Goal: Task Accomplishment & Management: Complete application form

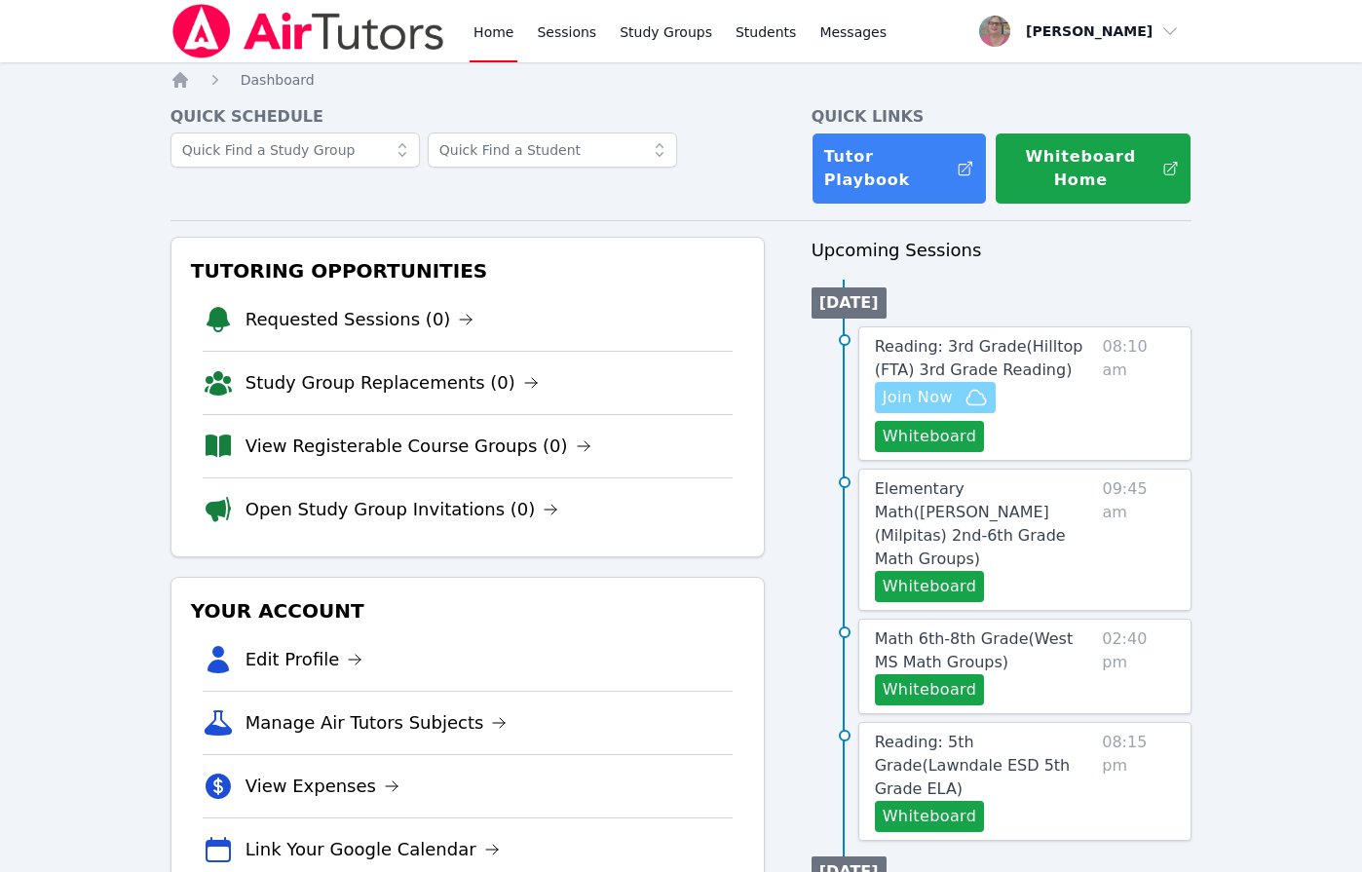
click at [903, 391] on span "Join Now" at bounding box center [917, 397] width 70 height 23
click at [947, 433] on button "Whiteboard" at bounding box center [930, 436] width 110 height 31
click at [950, 353] on span "Reading: 3rd Grade ( Hilltop (FTA) 3rd Grade Reading )" at bounding box center [979, 358] width 208 height 42
click at [950, 353] on div "Home Sessions Study Groups Students Messages Open user menu Nola Dorman Open ma…" at bounding box center [681, 823] width 1362 height 1647
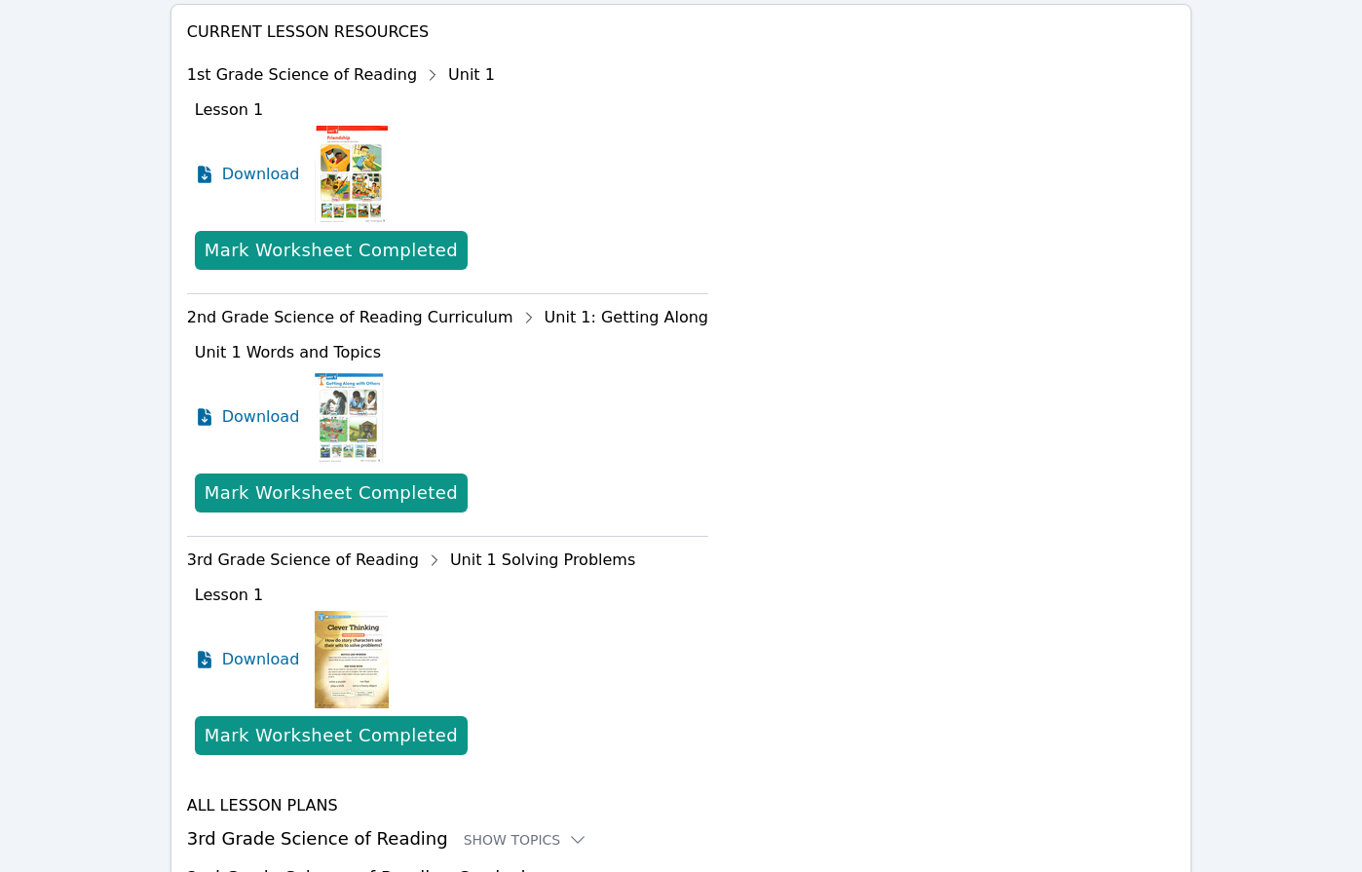
scroll to position [872, 0]
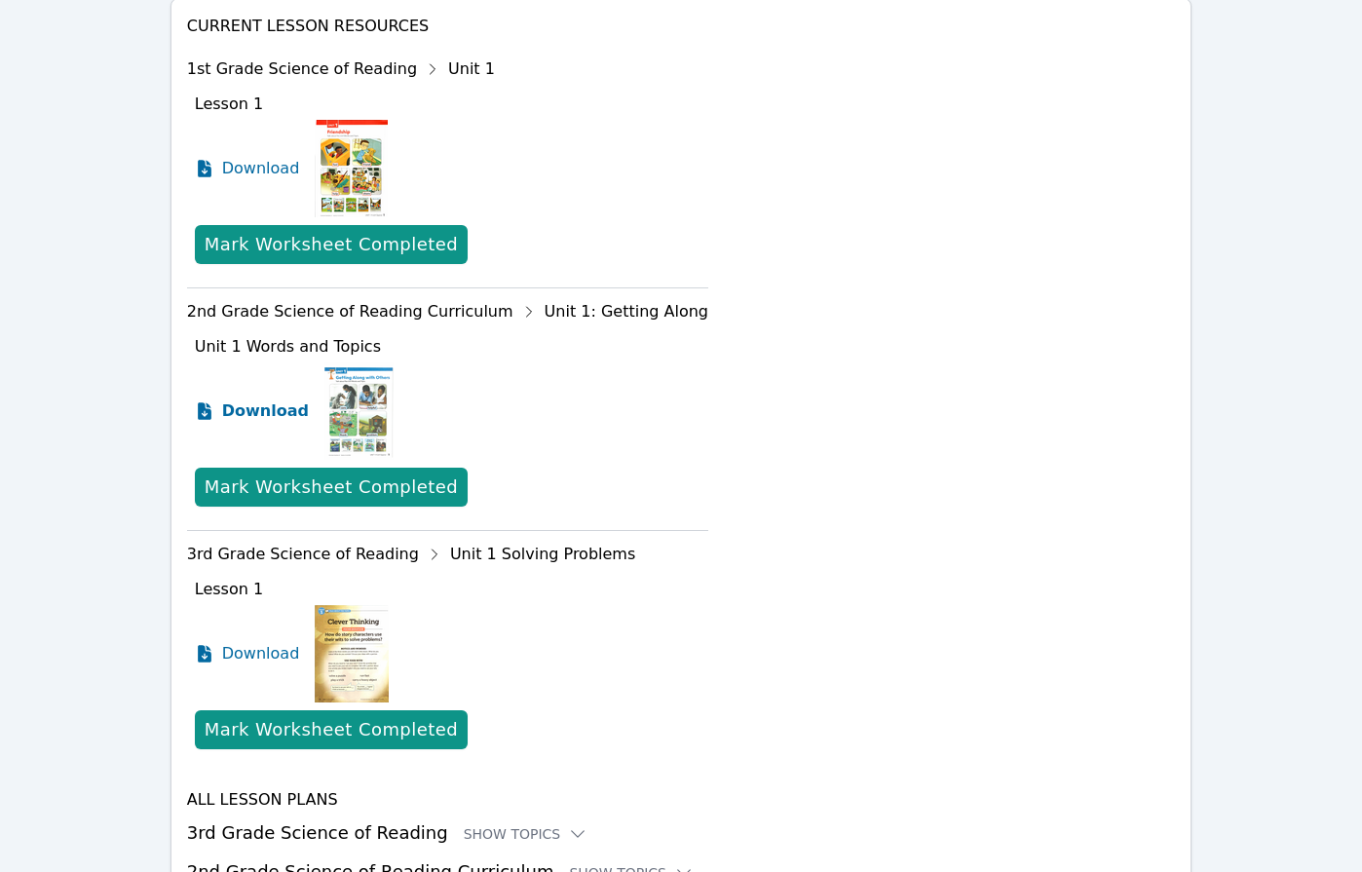
click at [241, 399] on span "Download" at bounding box center [265, 410] width 87 height 23
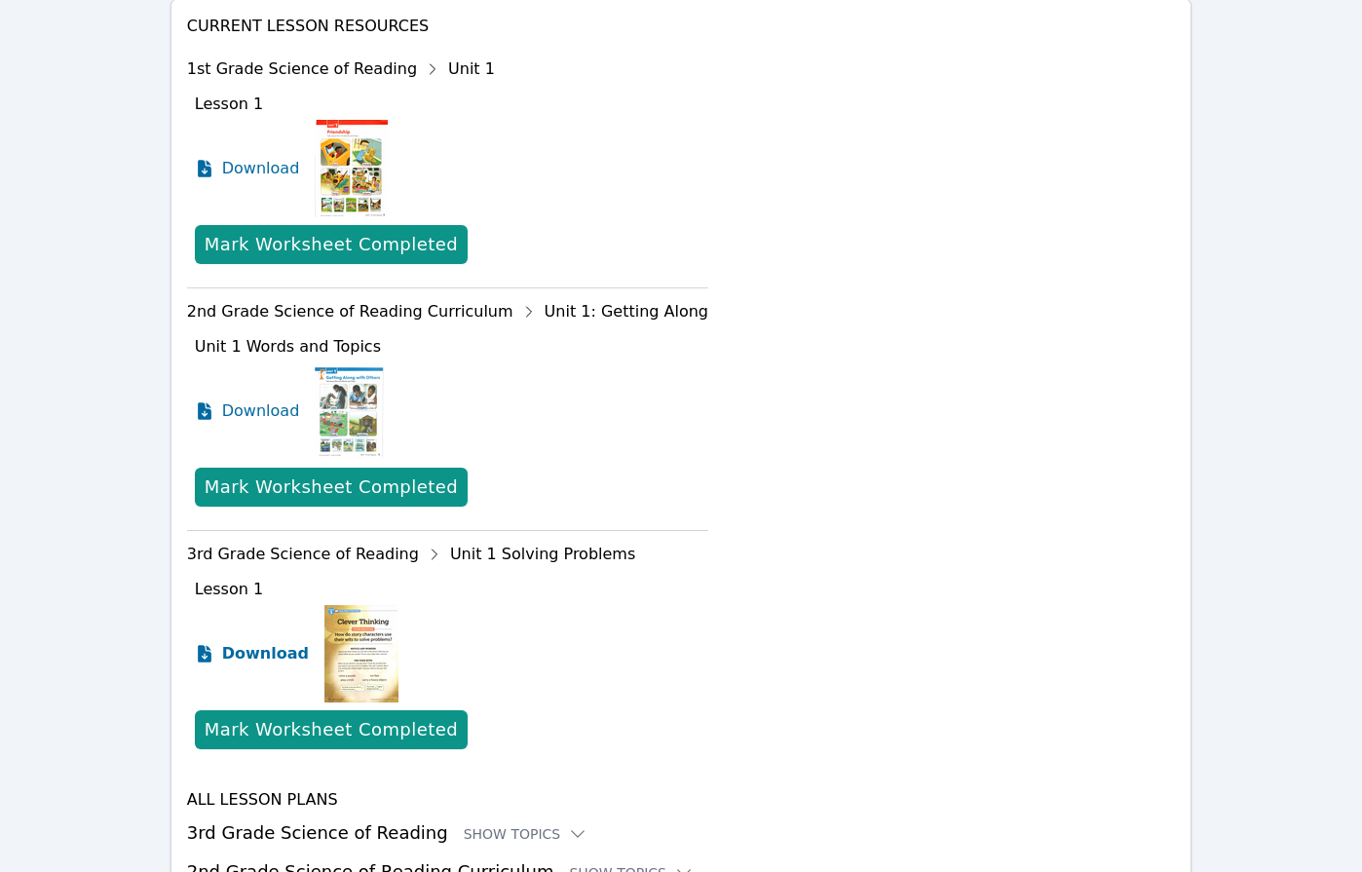
click at [245, 642] on span "Download" at bounding box center [265, 653] width 87 height 23
click at [538, 54] on div "1st Grade Science of Reading Unit 1" at bounding box center [447, 69] width 521 height 31
click at [83, 496] on div "Home Sessions Study Groups Students Messages Open user menu Nola Dorman Open ma…" at bounding box center [681, 71] width 1362 height 1887
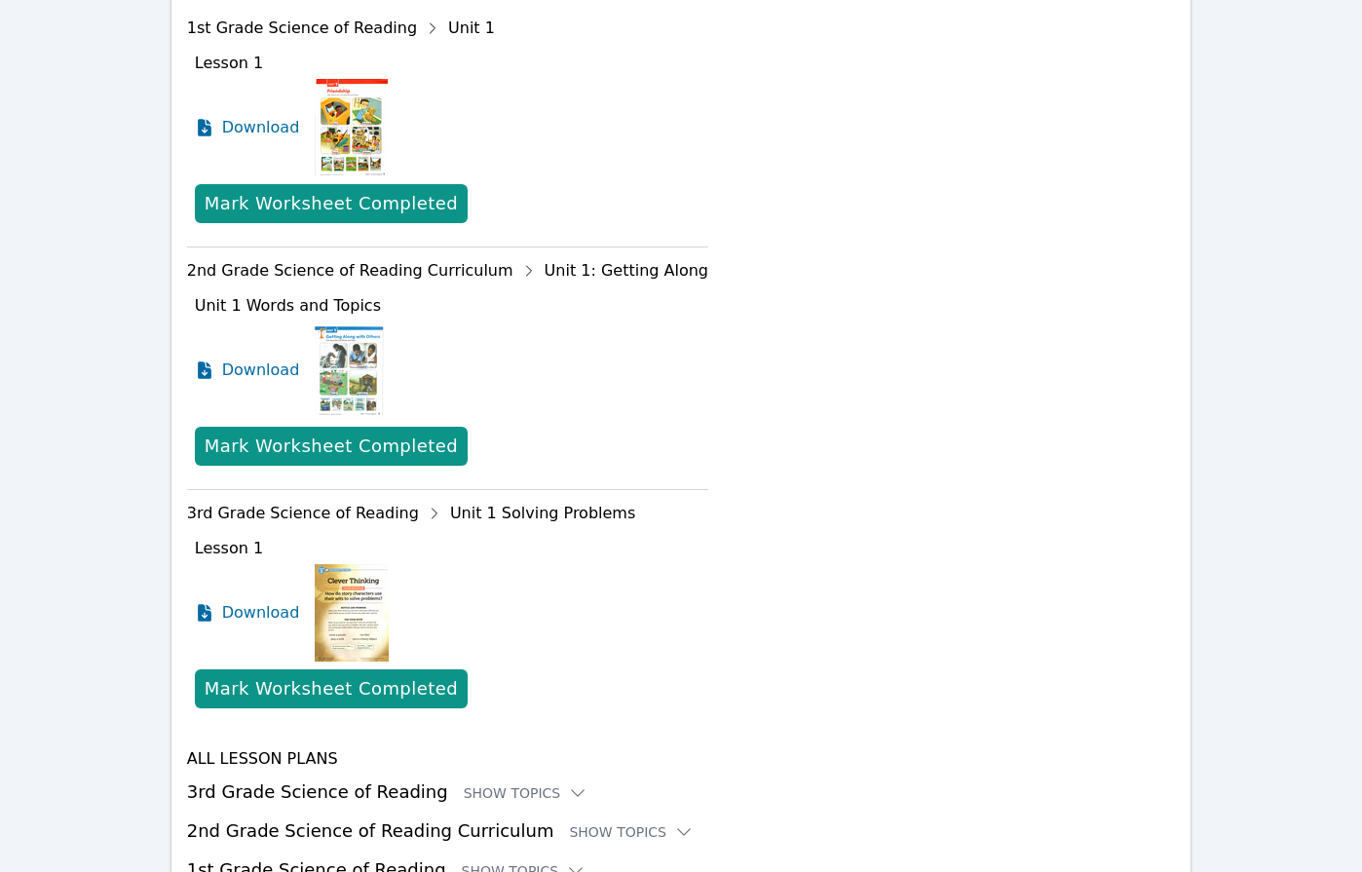
scroll to position [992, 0]
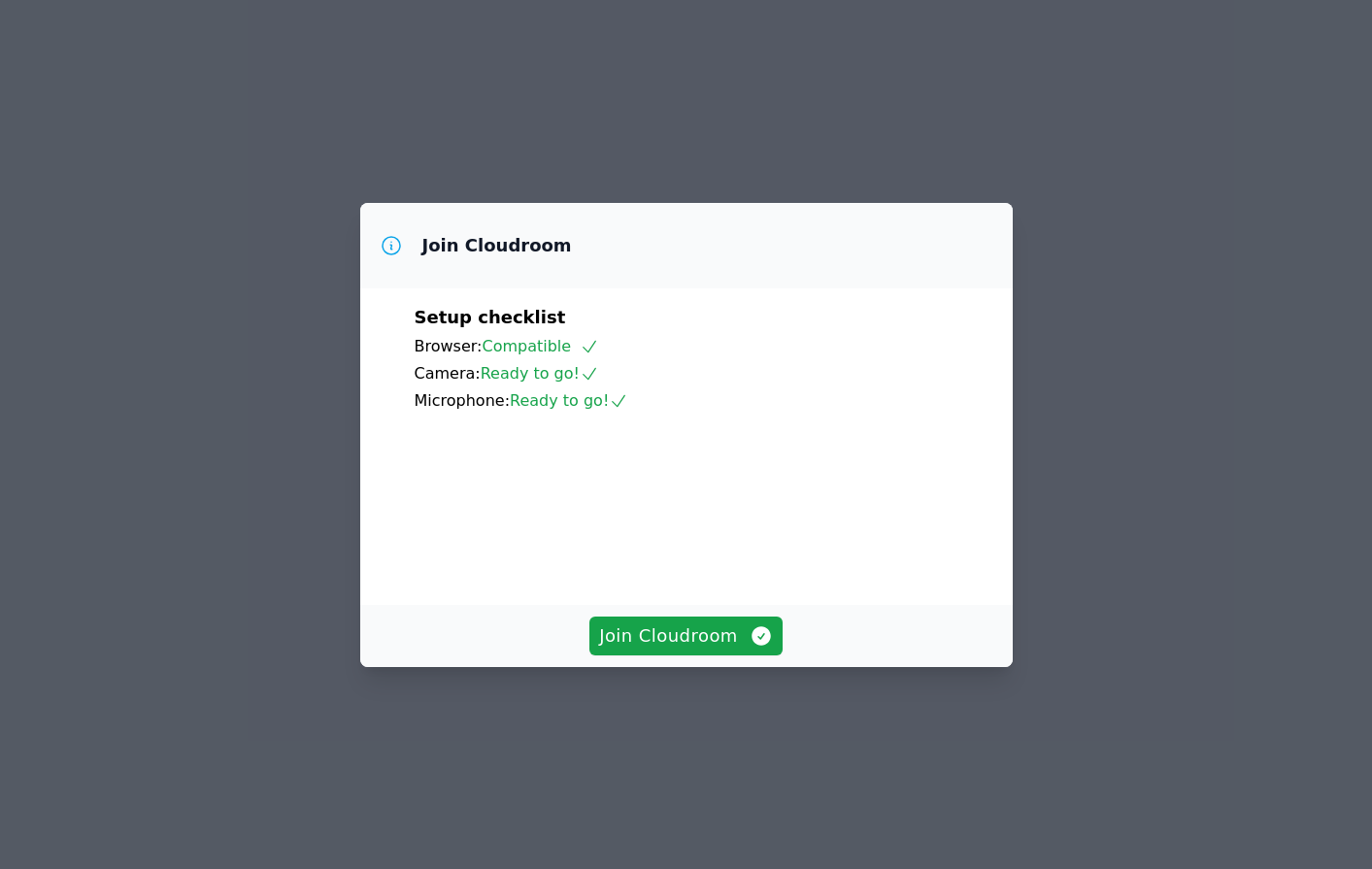
click at [212, 257] on div "Join Cloudroom Setup checklist Browser: Compatible Camera: Ready to go! Microph…" at bounding box center [686, 434] width 1372 height 869
click at [669, 650] on span "Join Cloudroom" at bounding box center [686, 635] width 173 height 27
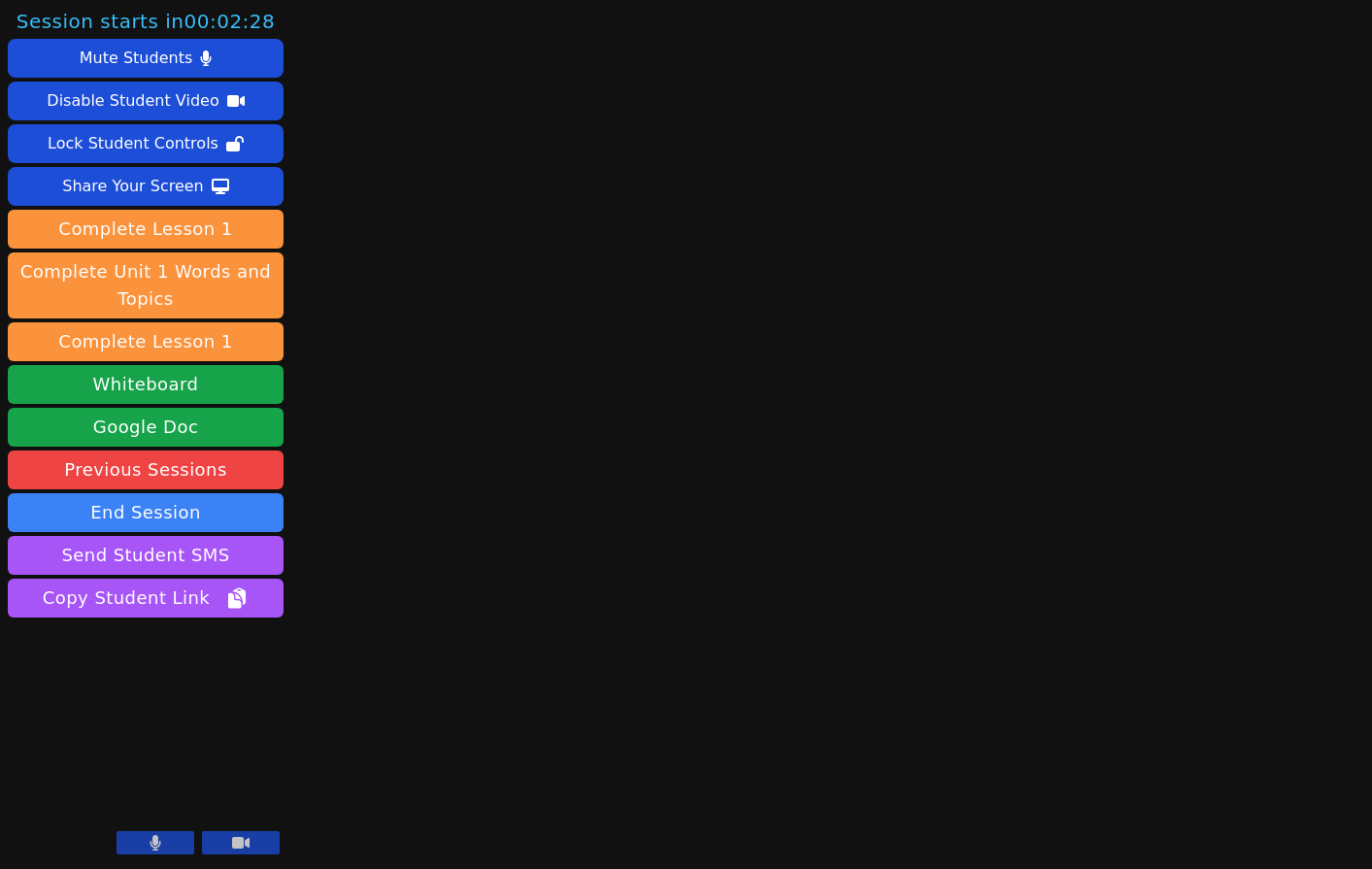
drag, startPoint x: 441, startPoint y: 140, endPoint x: 497, endPoint y: 5, distance: 146.2
click at [444, 131] on div "Session starts in 00:02:28 Mute Students Disable Student Video Lock Student Con…" at bounding box center [686, 434] width 1372 height 869
click at [483, 170] on div "Session ends in 00:29:42 Mute Students Disable Student Video Lock Student Contr…" at bounding box center [686, 434] width 1372 height 869
click at [162, 827] on video at bounding box center [146, 783] width 276 height 155
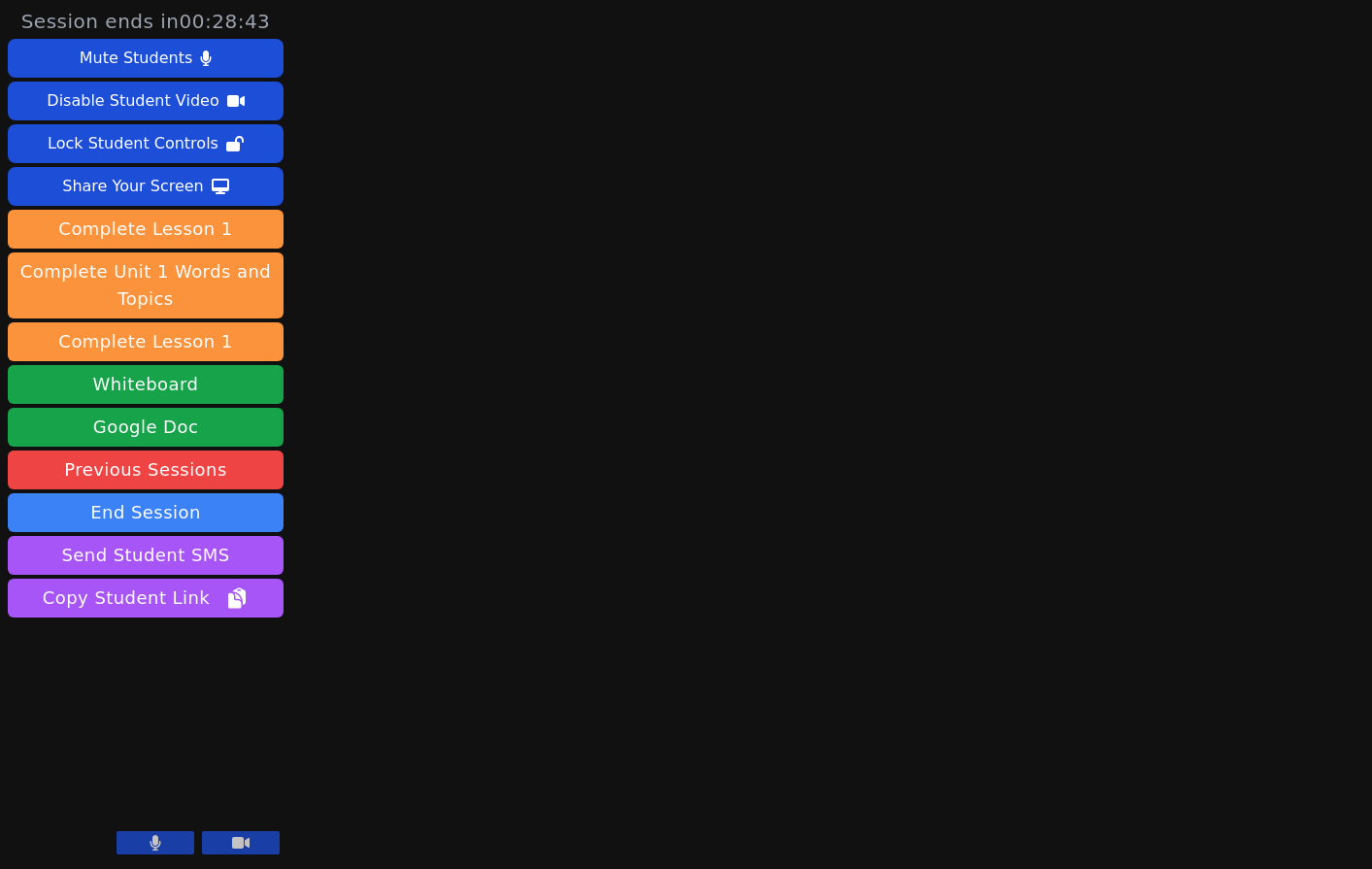
click at [162, 837] on button at bounding box center [156, 842] width 78 height 23
click at [162, 837] on icon at bounding box center [156, 843] width 12 height 16
click at [162, 839] on button at bounding box center [156, 842] width 78 height 23
click at [162, 839] on icon at bounding box center [156, 843] width 12 height 16
click at [169, 836] on button at bounding box center [156, 842] width 78 height 23
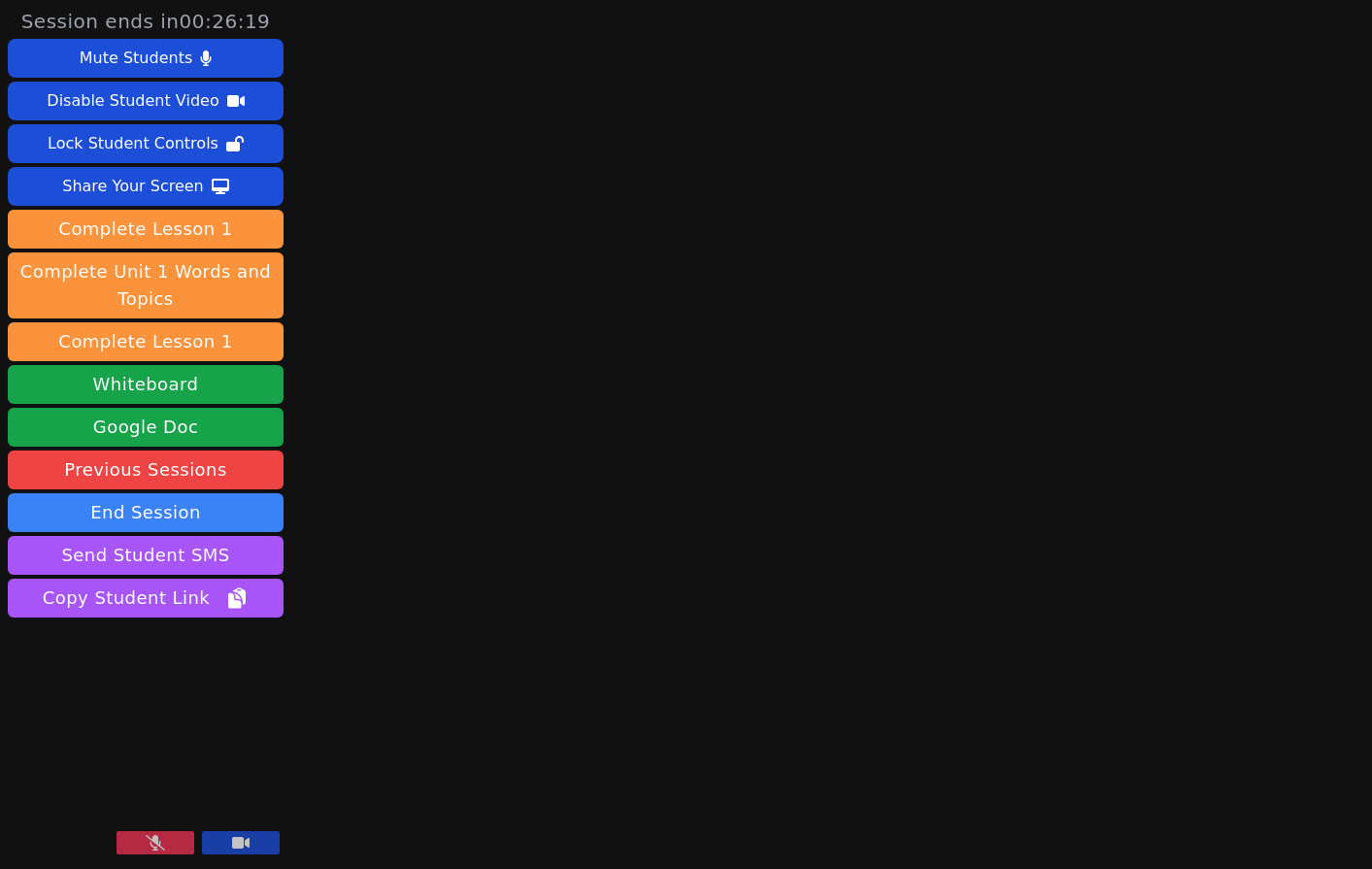
click at [745, 496] on main at bounding box center [832, 434] width 360 height 869
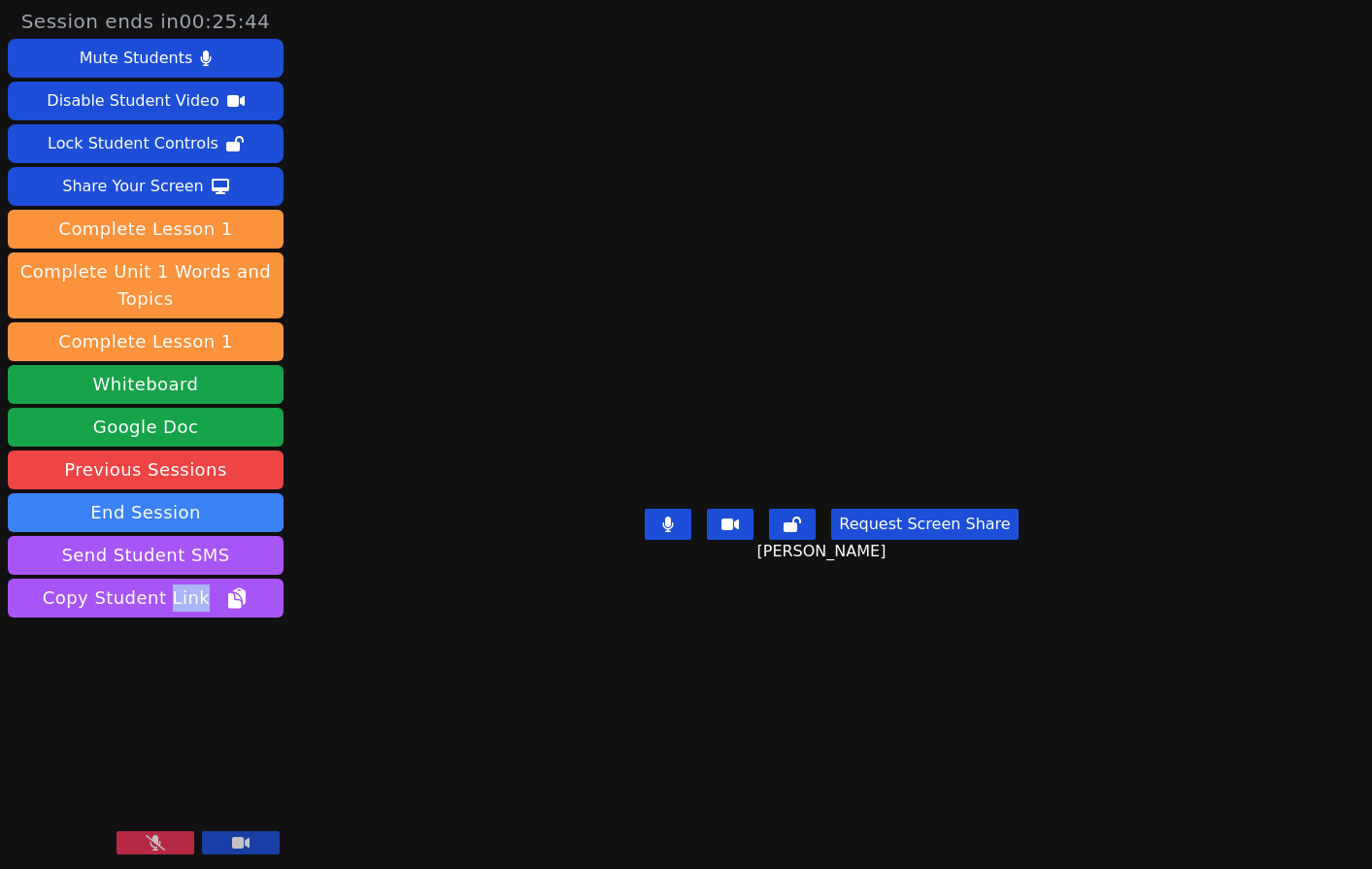
click at [155, 848] on icon at bounding box center [155, 843] width 19 height 16
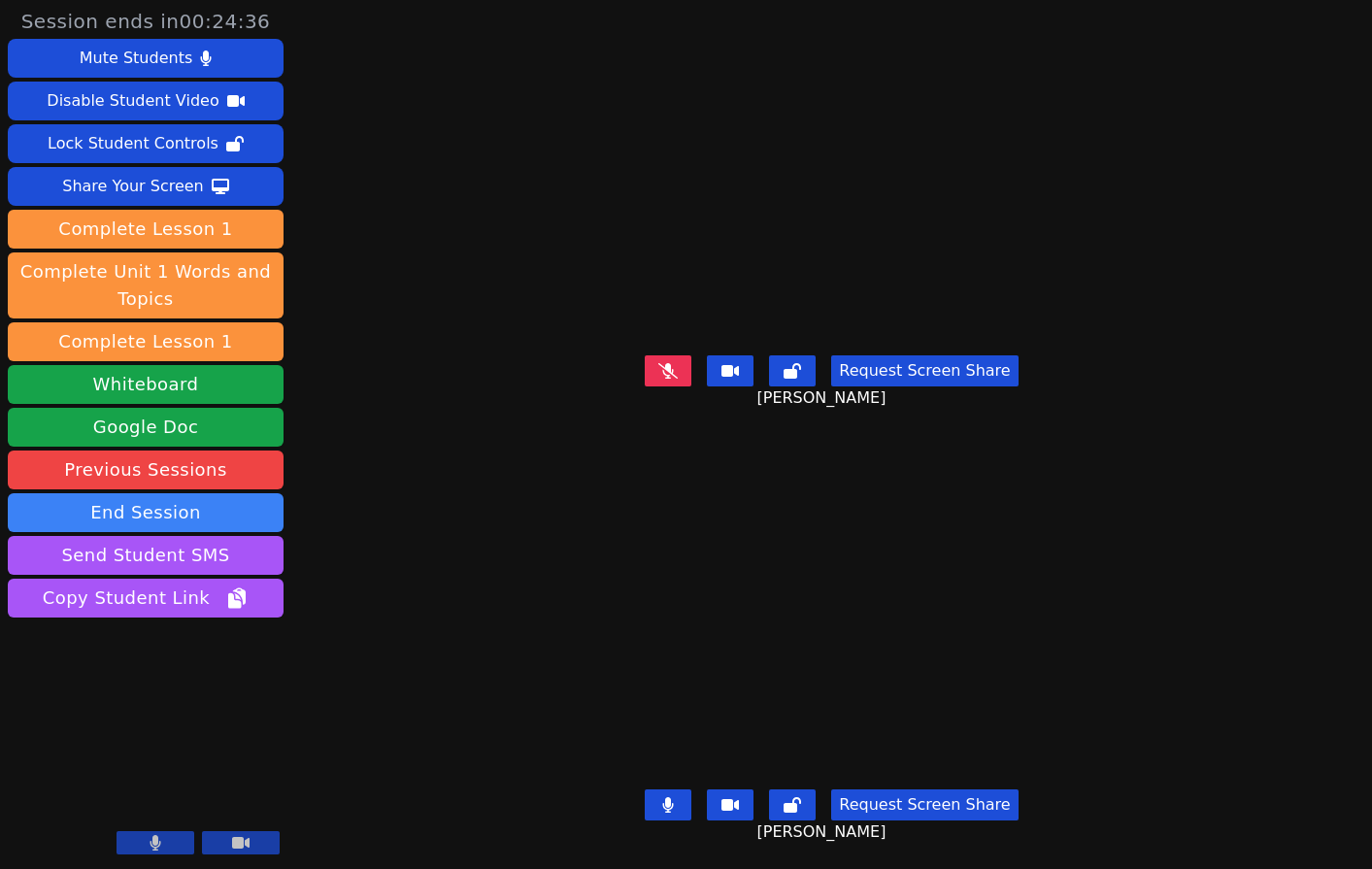
click at [397, 653] on div "Session ends in 00:24:36 Mute Students Disable Student Video Lock Student Contr…" at bounding box center [686, 434] width 1372 height 869
click at [449, 647] on div "Session ends in 00:24:24 Mute Students Disable Student Video Lock Student Contr…" at bounding box center [686, 434] width 1372 height 869
click at [392, 714] on div "Session ends in 00:23:46 Mute Students Disable Student Video Lock Student Contr…" at bounding box center [686, 434] width 1372 height 869
click at [421, 771] on div "Session ends in 00:23:13 Mute Students Disable Student Video Lock Student Contr…" at bounding box center [686, 434] width 1372 height 869
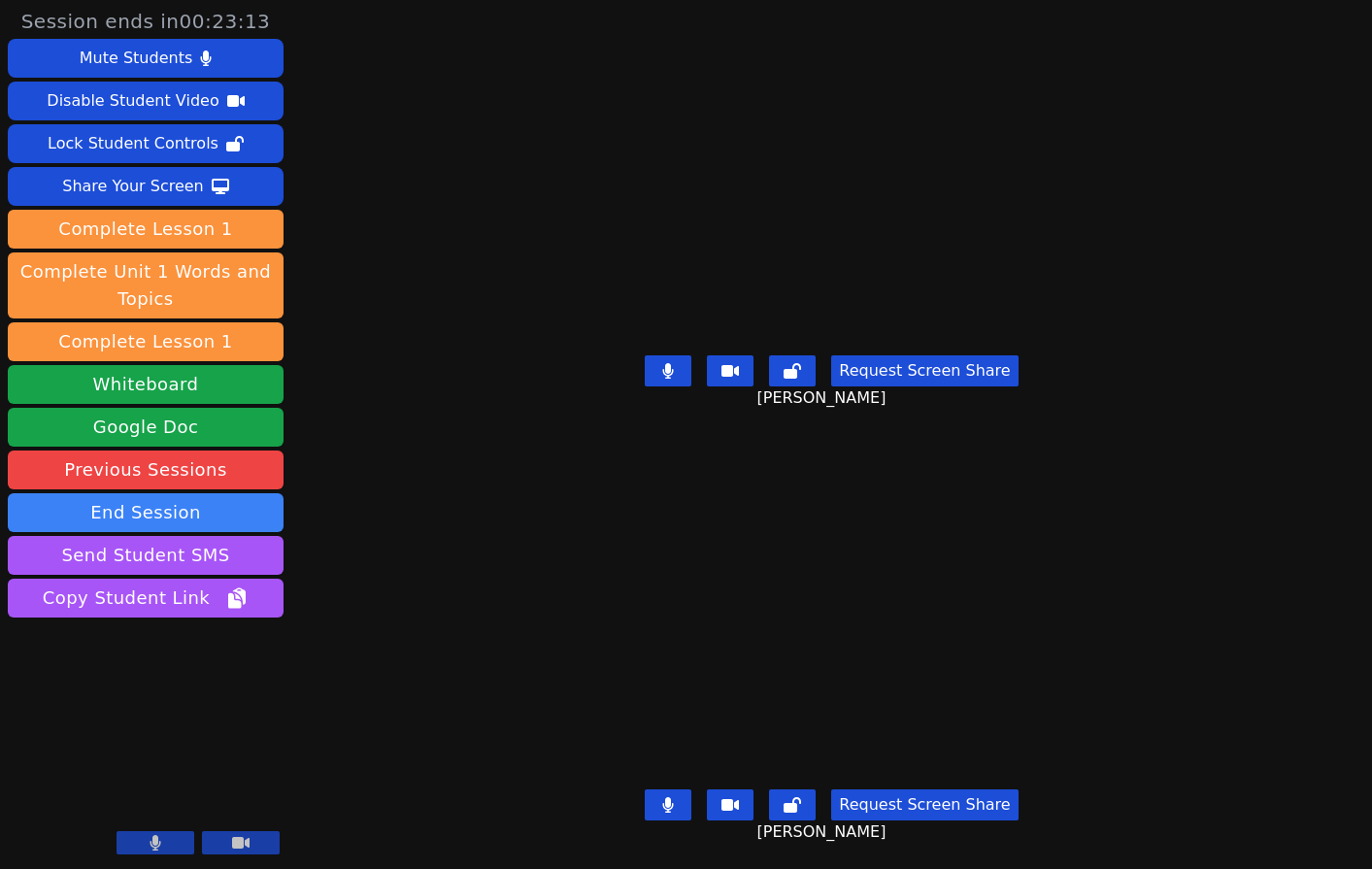
click at [421, 771] on div "Session ends in 00:23:13 Mute Students Disable Student Video Lock Student Contr…" at bounding box center [686, 434] width 1372 height 869
click at [346, 654] on div "Session ends in 00:22:28 Mute Students Disable Student Video Lock Student Contr…" at bounding box center [686, 434] width 1372 height 869
click at [674, 797] on icon at bounding box center [668, 805] width 12 height 16
click at [414, 567] on div "Session ends in 00:21:54 Mute Students Disable Student Video Lock Student Contr…" at bounding box center [686, 434] width 1372 height 869
click at [381, 511] on div "Session ends in 00:20:52 Mute Students Disable Student Video Lock Student Contr…" at bounding box center [686, 434] width 1372 height 869
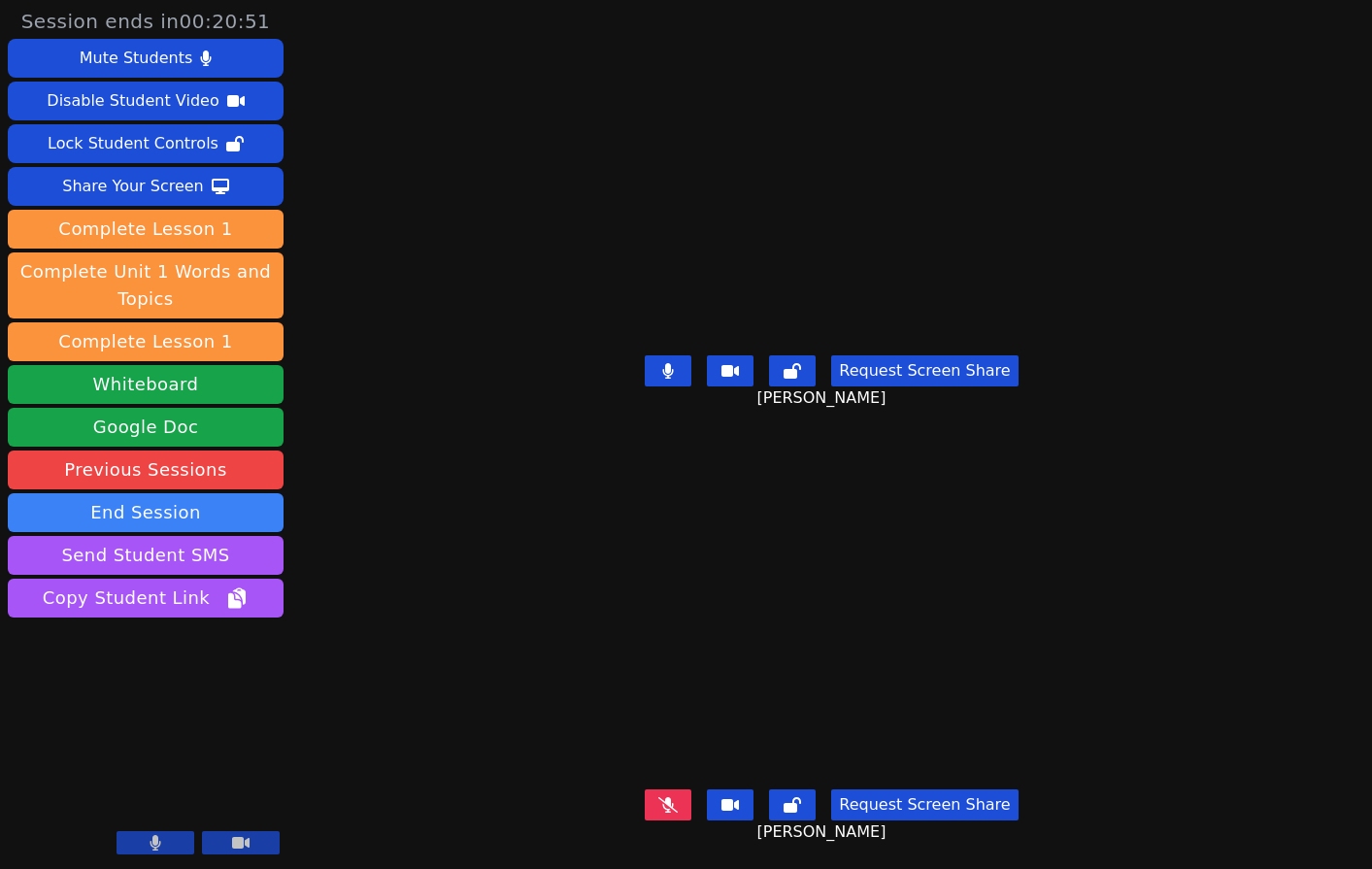
click at [674, 781] on div "Request Screen Share Natalia Castillo" at bounding box center [832, 820] width 609 height 78
click at [669, 797] on icon at bounding box center [667, 805] width 19 height 16
click at [661, 359] on button at bounding box center [668, 370] width 47 height 31
click at [392, 380] on div "Session ends in 00:19:29 Mute Students Disable Student Video Lock Student Contr…" at bounding box center [686, 434] width 1372 height 869
click at [671, 363] on icon at bounding box center [668, 371] width 11 height 16
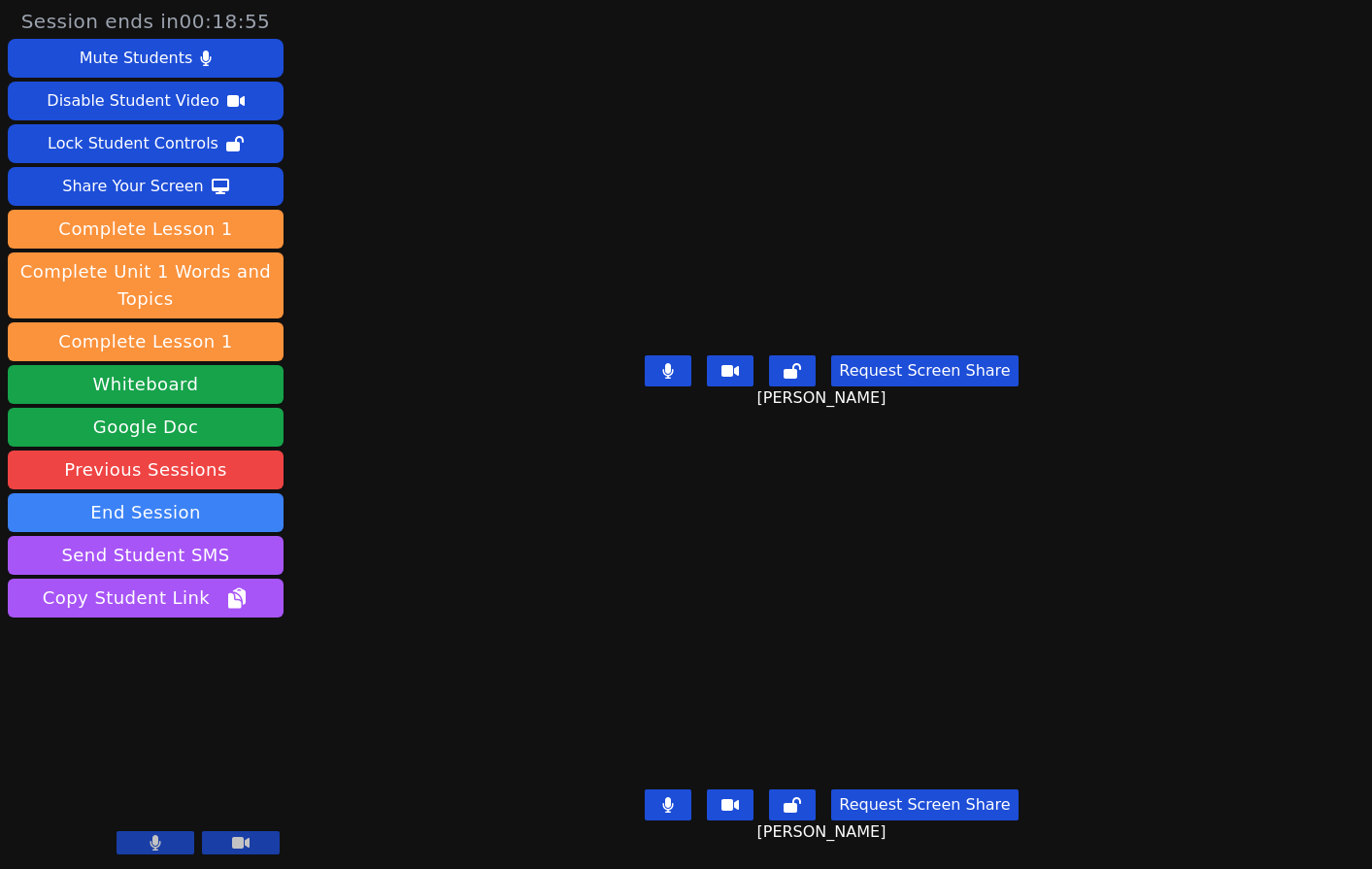
click at [671, 363] on icon at bounding box center [668, 371] width 11 height 16
click at [435, 439] on div "Session ends in 00:18:31 Mute Students Disable Student Video Lock Student Contr…" at bounding box center [686, 434] width 1372 height 869
click at [527, 366] on div "Request Screen Share Arely Guzman Lopez" at bounding box center [832, 387] width 609 height 78
click at [684, 365] on button at bounding box center [668, 370] width 47 height 31
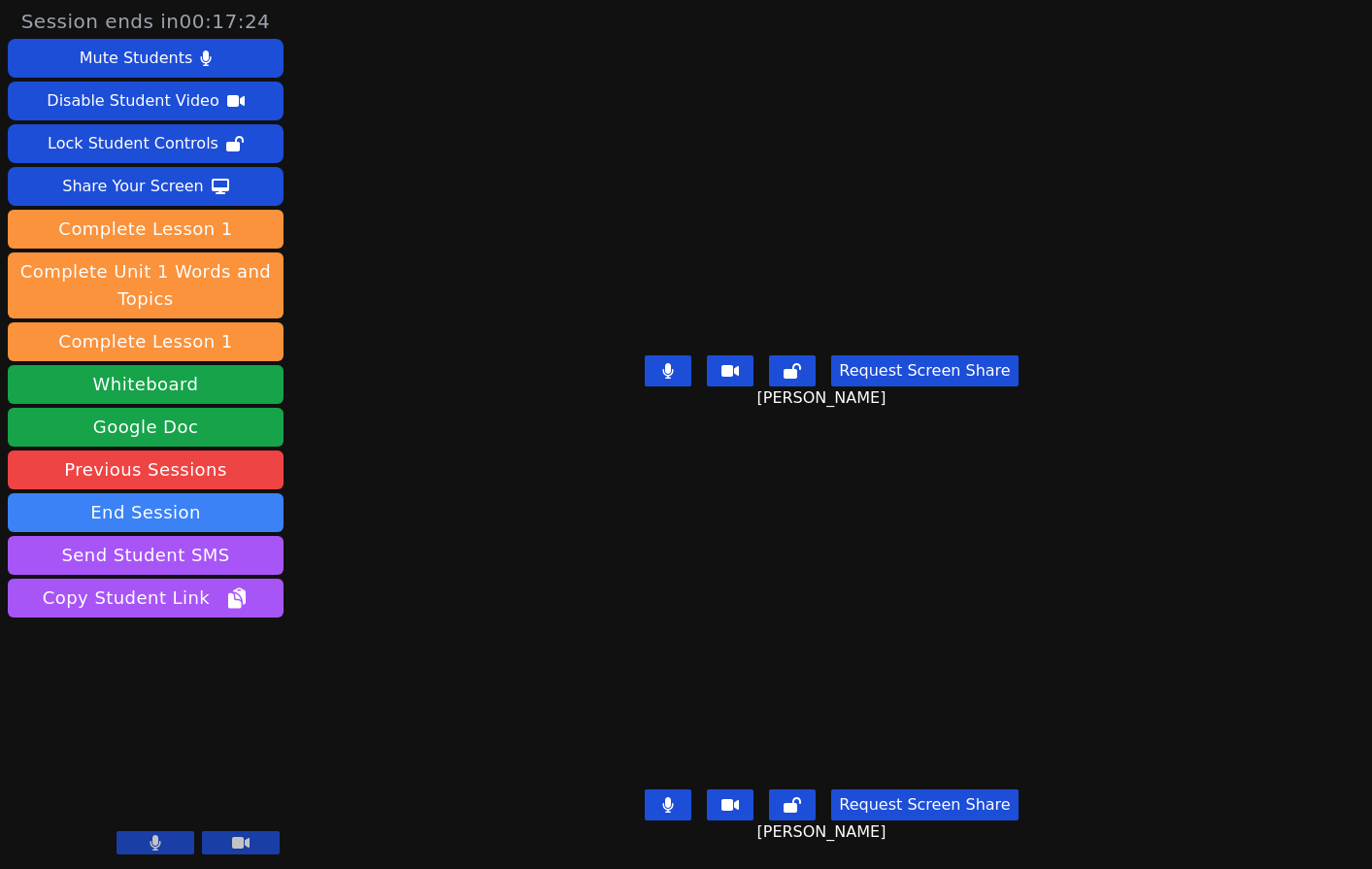
click at [527, 377] on div "Request Screen Share Arely Guzman Lopez" at bounding box center [832, 387] width 609 height 78
click at [660, 364] on button at bounding box center [668, 370] width 47 height 31
click at [423, 561] on div "Session ends in 00:16:40 Mute Students Disable Student Video Lock Student Contr…" at bounding box center [686, 434] width 1372 height 869
drag, startPoint x: 678, startPoint y: 363, endPoint x: 730, endPoint y: 370, distance: 52.5
click at [674, 363] on icon at bounding box center [668, 371] width 11 height 16
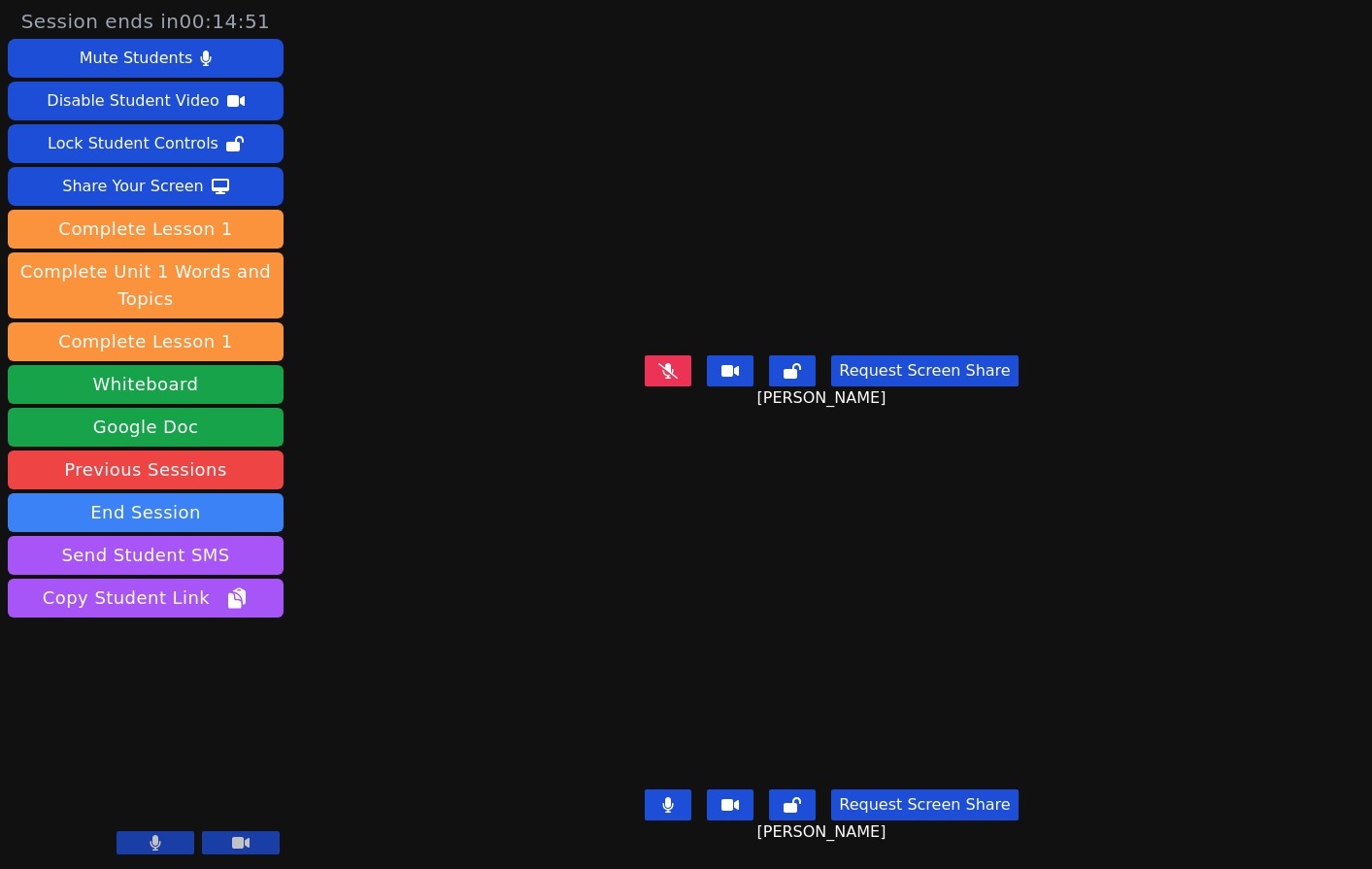
drag, startPoint x: 445, startPoint y: 695, endPoint x: 446, endPoint y: 669, distance: 26.0
click at [445, 694] on div "Session ends in 00:14:51 Mute Students Disable Student Video Lock Student Contr…" at bounding box center [686, 434] width 1372 height 869
click at [400, 642] on div "Session ends in 00:12:48 Mute Students Disable Student Video Lock Student Contr…" at bounding box center [686, 434] width 1372 height 869
click at [397, 403] on div "Session ends in 00:11:54 Mute Students Disable Student Video Lock Student Contr…" at bounding box center [686, 434] width 1372 height 869
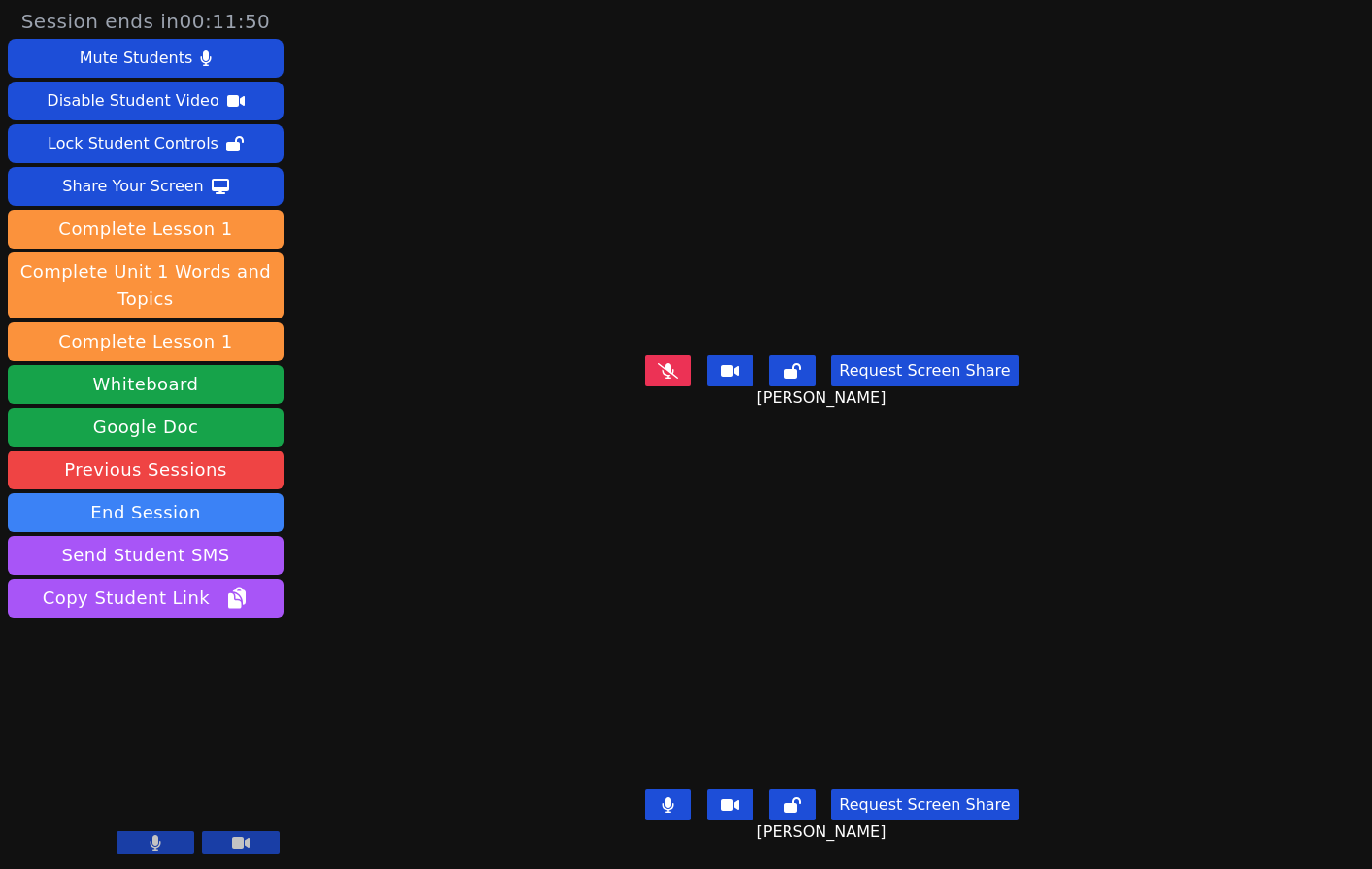
click at [527, 380] on div "Request Screen Share Arely Guzman Lopez" at bounding box center [832, 387] width 609 height 78
drag, startPoint x: 691, startPoint y: 364, endPoint x: 680, endPoint y: 363, distance: 11.0
click at [678, 363] on icon at bounding box center [667, 371] width 19 height 16
click at [680, 363] on button at bounding box center [668, 370] width 47 height 31
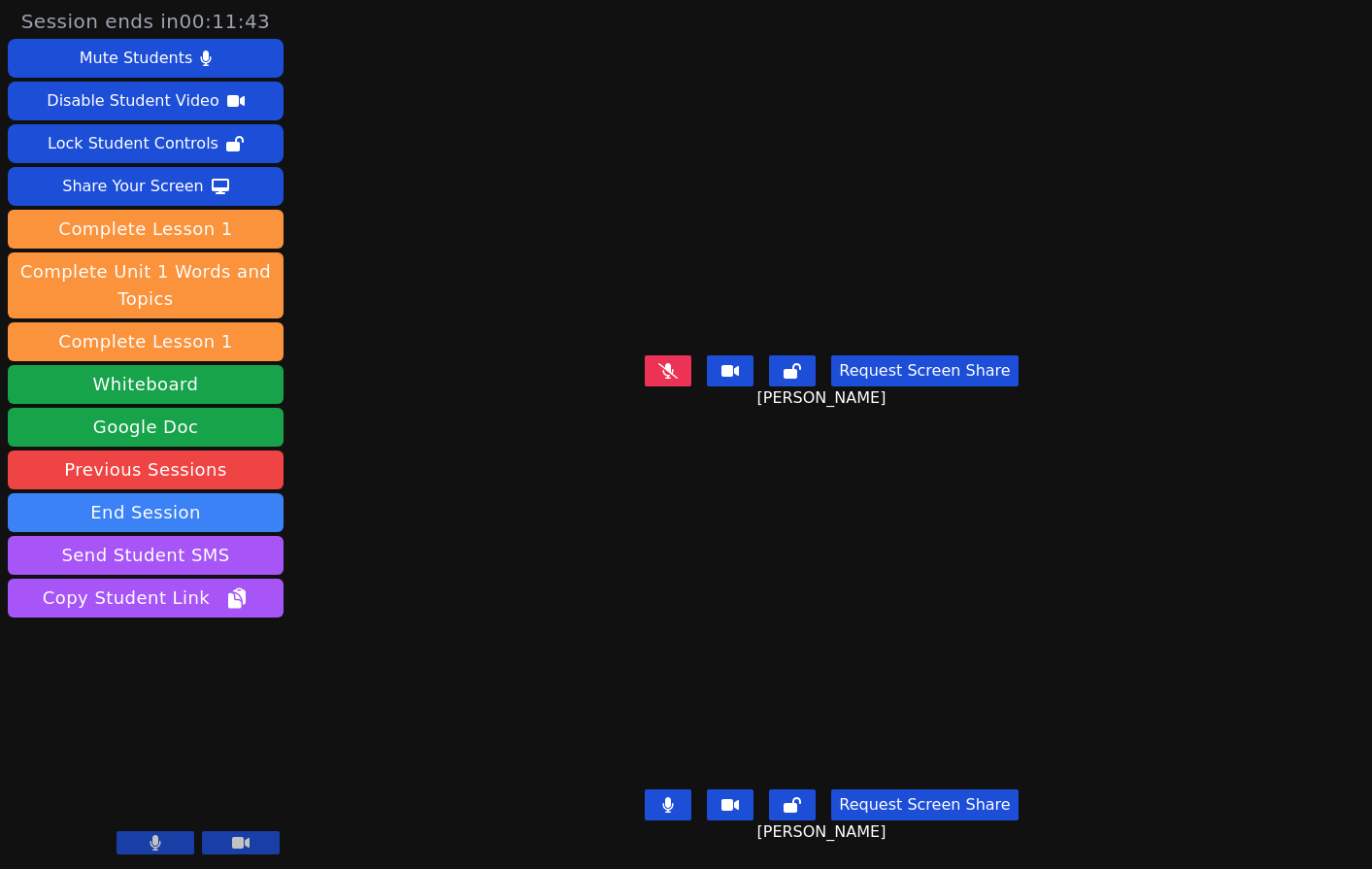
click at [527, 537] on div "Natalia Castillo" at bounding box center [832, 613] width 609 height 338
click at [416, 572] on div "Session ends in 00:11:26 Mute Students Disable Student Video Lock Student Contr…" at bounding box center [686, 434] width 1372 height 869
click at [410, 499] on div "Session ends in 00:10:46 Mute Students Disable Student Video Lock Student Contr…" at bounding box center [686, 434] width 1372 height 869
click at [675, 363] on icon at bounding box center [667, 370] width 19 height 16
click at [388, 708] on div "Session ends in 00:09:44 Mute Students Disable Student Video Lock Student Contr…" at bounding box center [686, 434] width 1372 height 869
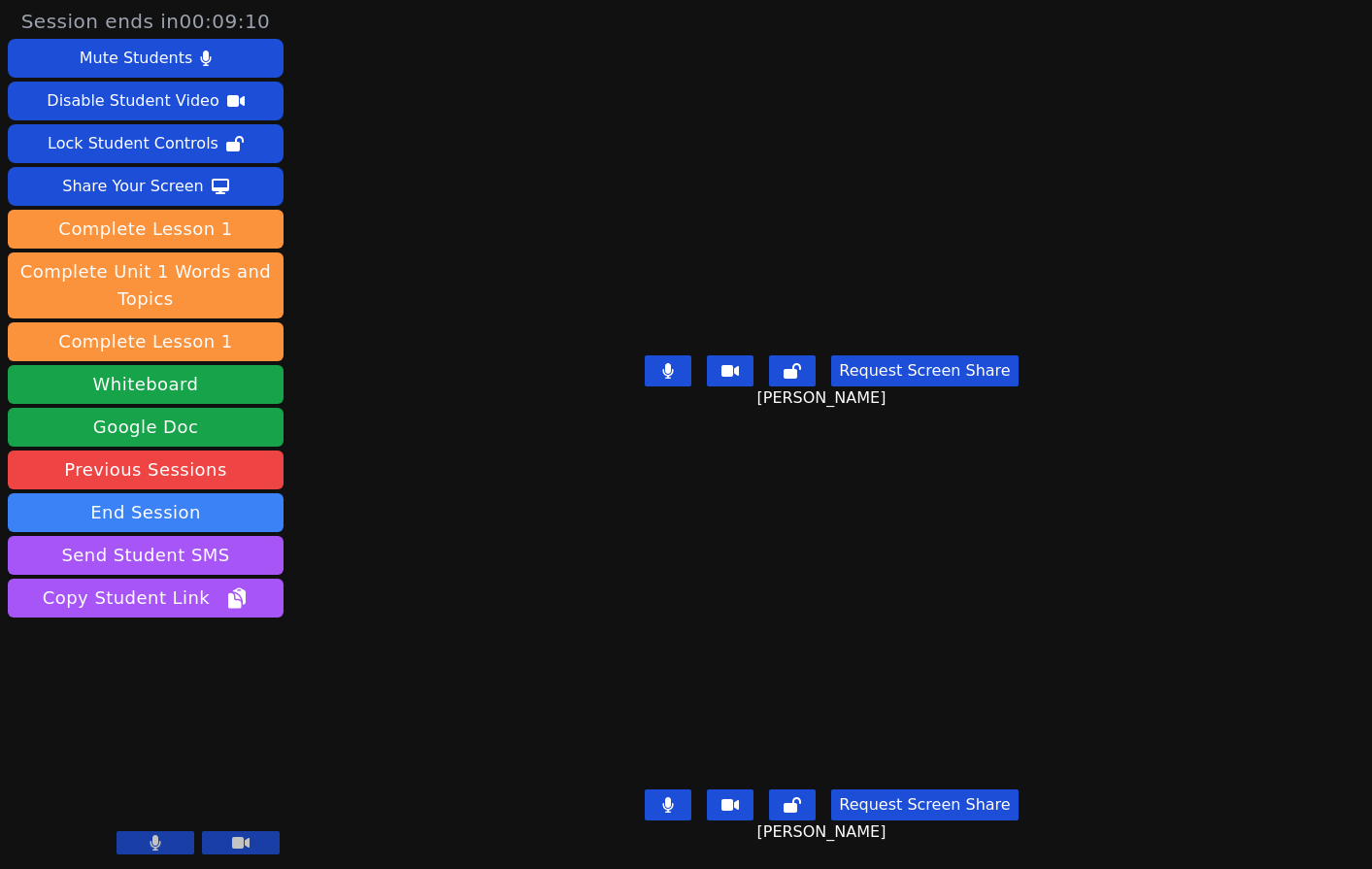
click at [442, 346] on div "Session ends in 00:09:10 Mute Students Disable Student Video Lock Student Contr…" at bounding box center [686, 434] width 1372 height 869
click at [674, 363] on icon at bounding box center [668, 371] width 11 height 16
click at [303, 695] on div "Session ends in 00:08:18 Mute Students Disable Student Video Lock Student Contr…" at bounding box center [686, 434] width 1372 height 869
click at [672, 368] on icon at bounding box center [667, 370] width 19 height 16
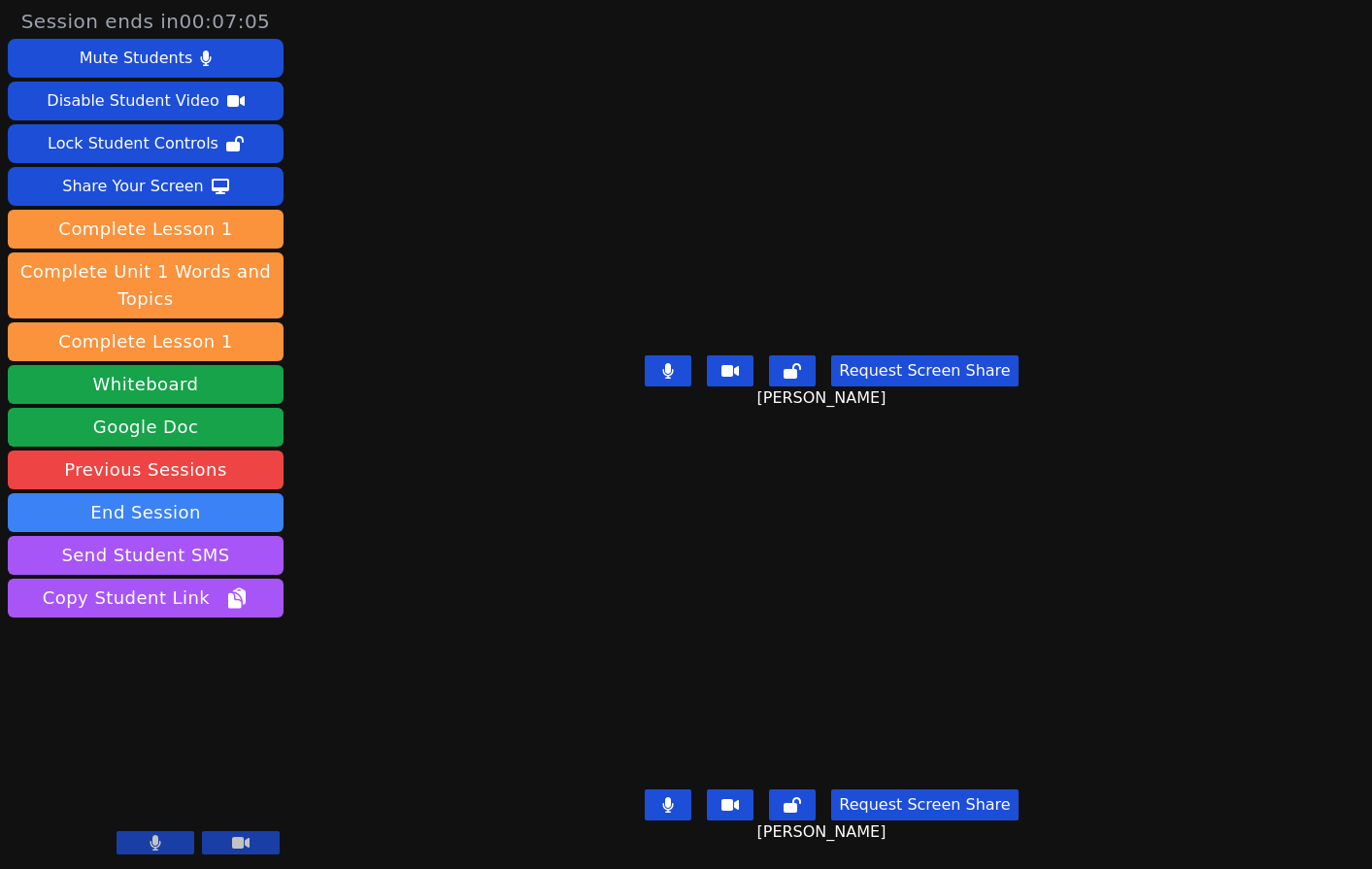
click at [527, 558] on div "Natalia Castillo" at bounding box center [832, 613] width 609 height 338
click at [423, 718] on div "Session ends in 00:06:58 Mute Students Disable Student Video Lock Student Contr…" at bounding box center [686, 434] width 1372 height 869
click at [442, 568] on div "Session ends in 00:06:33 Mute Students Disable Student Video Lock Student Contr…" at bounding box center [686, 434] width 1372 height 869
click at [683, 367] on button at bounding box center [668, 370] width 47 height 31
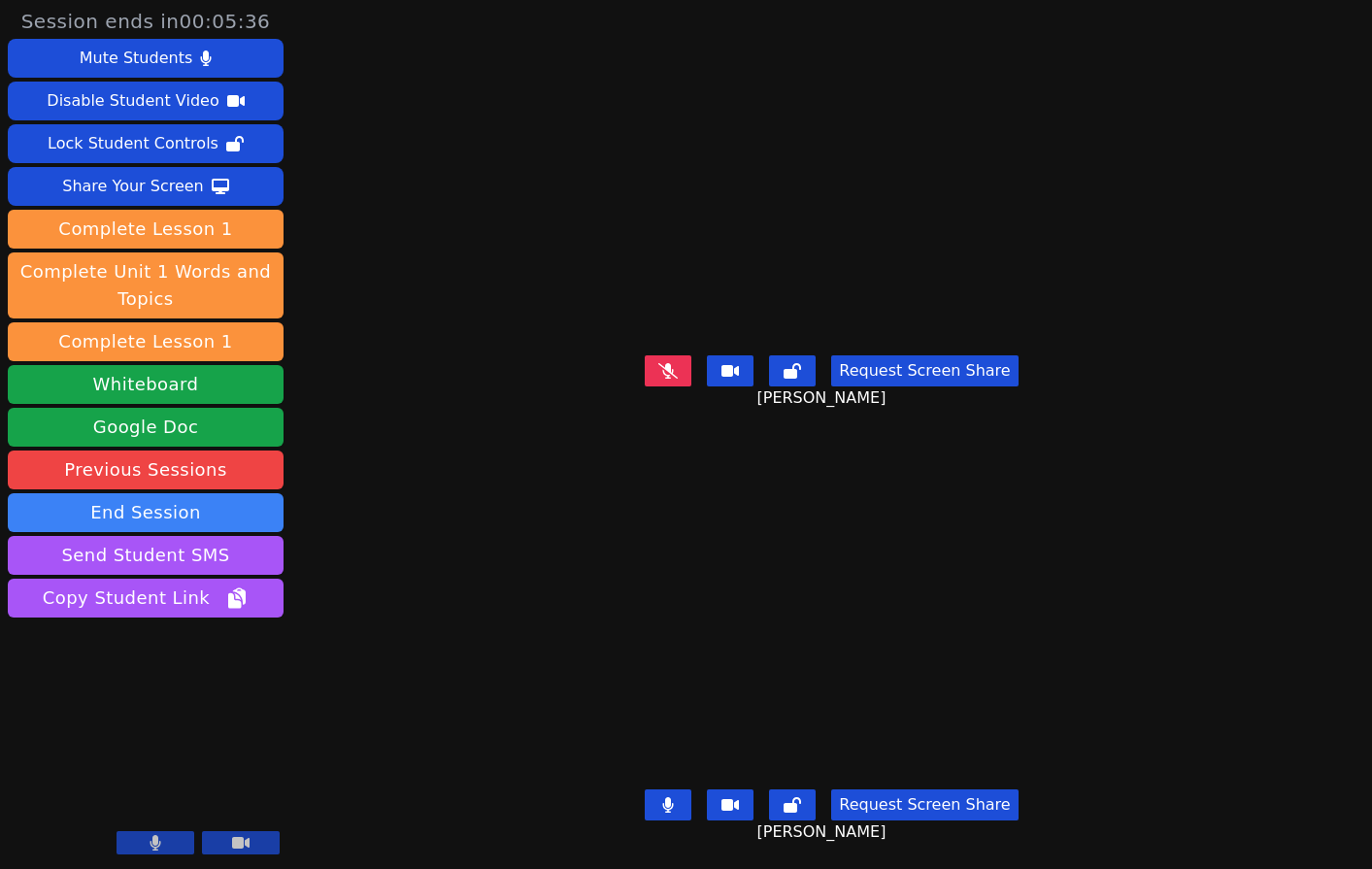
click at [400, 650] on div "Session ends in 00:05:36 Mute Students Disable Student Video Lock Student Contr…" at bounding box center [686, 434] width 1372 height 869
click at [436, 679] on div "Session ends in 00:05:33 Mute Students Disable Student Video Lock Student Contr…" at bounding box center [686, 434] width 1372 height 869
click at [670, 362] on icon at bounding box center [667, 370] width 19 height 16
click at [425, 392] on div "Session ends in 00:05:09 Mute Students Disable Student Video Lock Student Contr…" at bounding box center [686, 434] width 1372 height 869
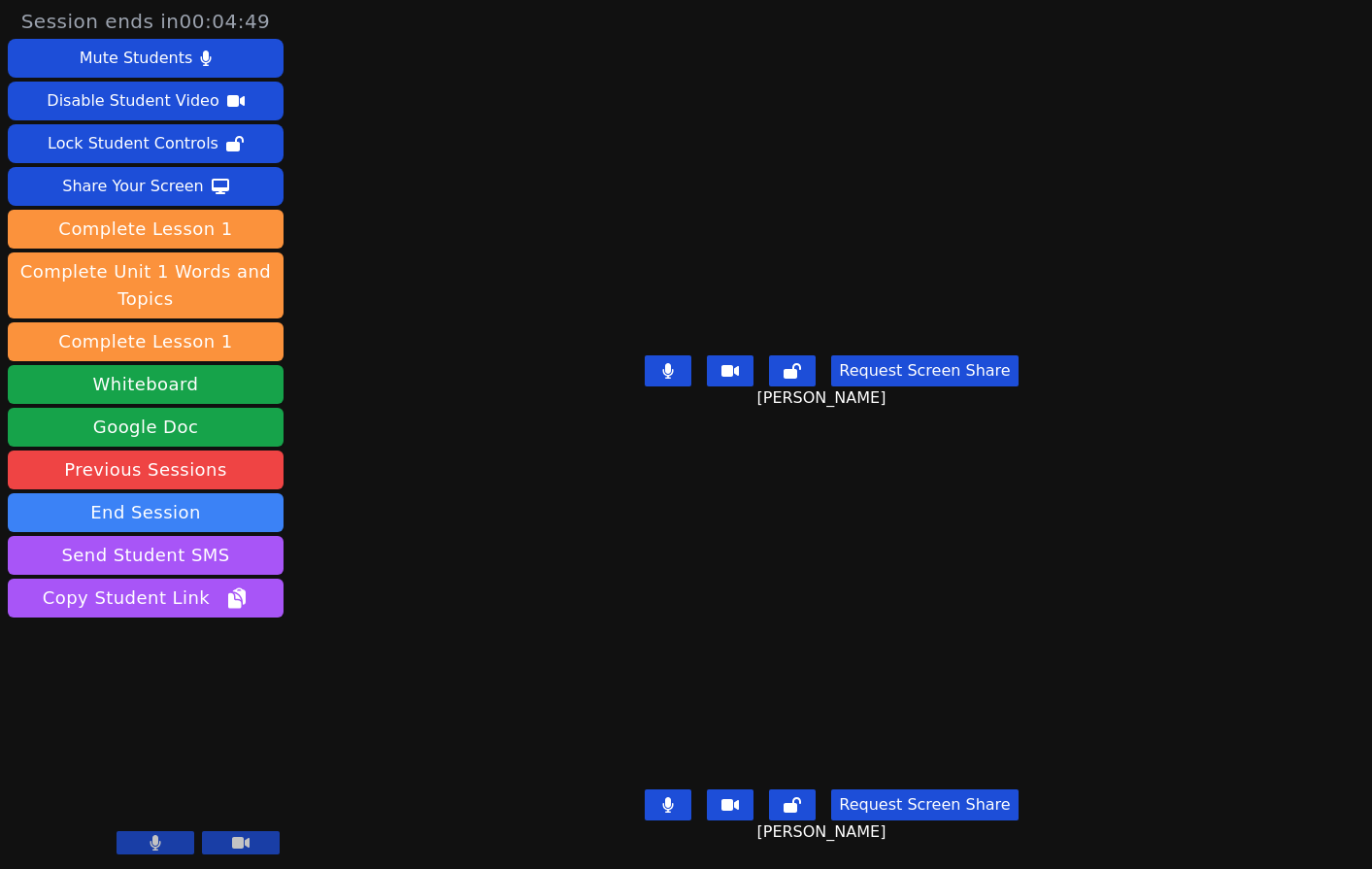
click at [527, 670] on div "Natalia Castillo" at bounding box center [832, 613] width 609 height 338
drag, startPoint x: 463, startPoint y: 579, endPoint x: 447, endPoint y: 572, distance: 17.5
click at [447, 572] on div "Session ends in 00:04:06 Mute Students Disable Student Video Lock Student Contr…" at bounding box center [686, 434] width 1372 height 869
click at [429, 514] on div "Session ends in 00:04:00 Mute Students Disable Student Video Lock Student Contr…" at bounding box center [686, 434] width 1372 height 869
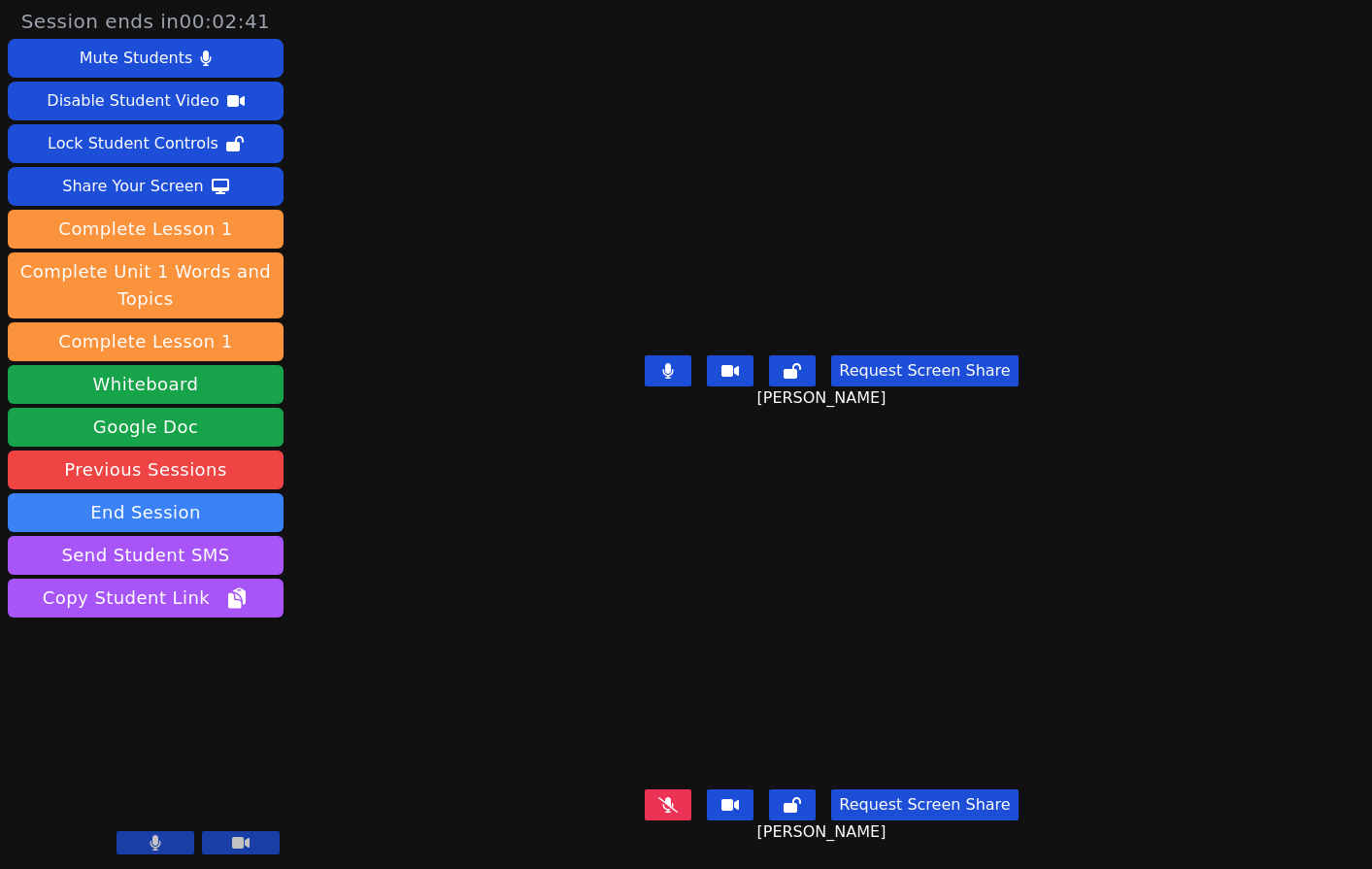
click at [384, 638] on div "Session ends in 00:02:41 Mute Students Disable Student Video Lock Student Contr…" at bounding box center [686, 434] width 1372 height 869
click at [664, 797] on icon at bounding box center [667, 805] width 19 height 16
click at [532, 674] on video at bounding box center [833, 613] width 600 height 338
click at [657, 789] on button at bounding box center [668, 804] width 47 height 31
click at [659, 789] on button at bounding box center [668, 804] width 47 height 31
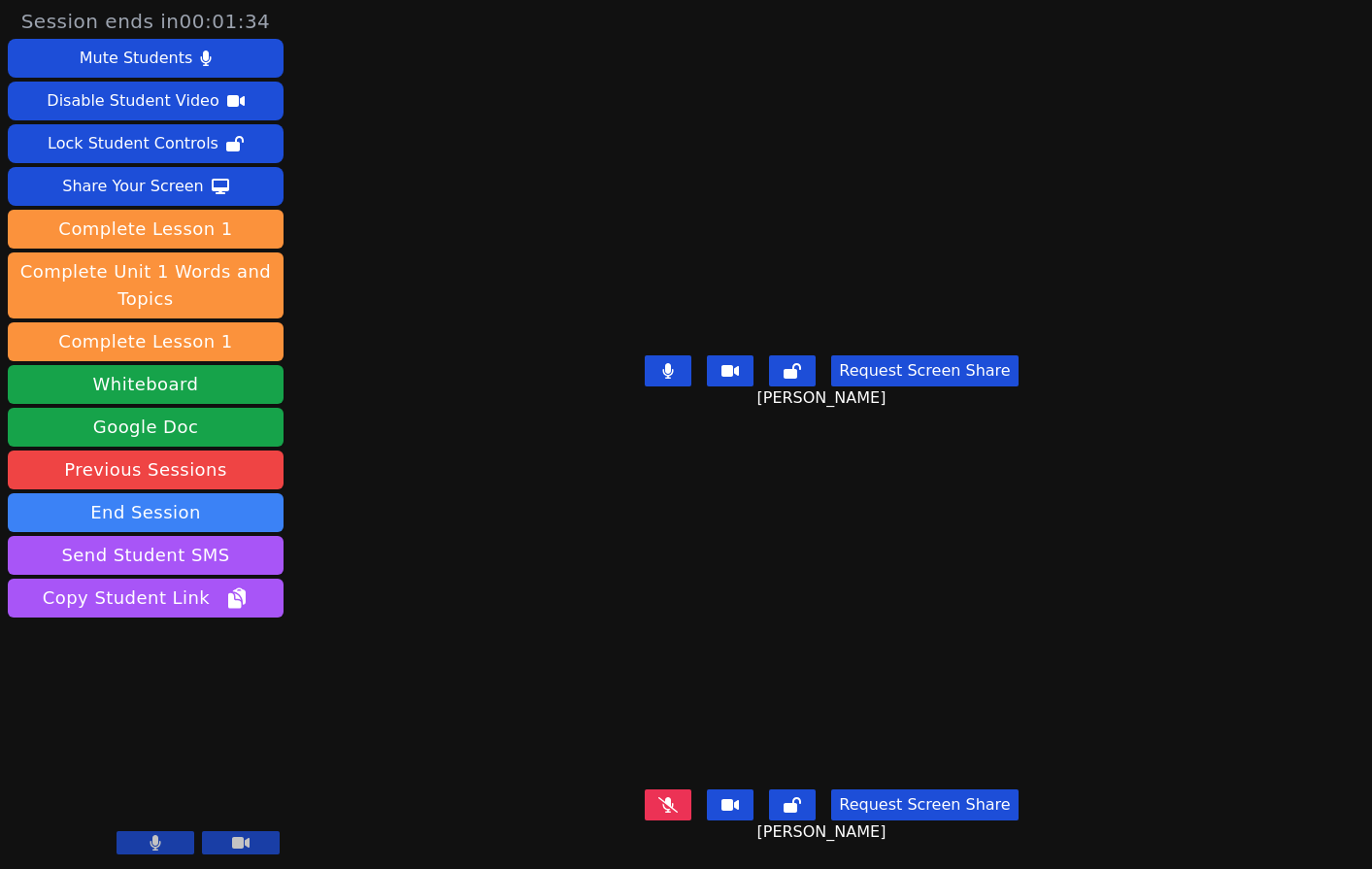
click at [679, 789] on button at bounding box center [668, 804] width 47 height 31
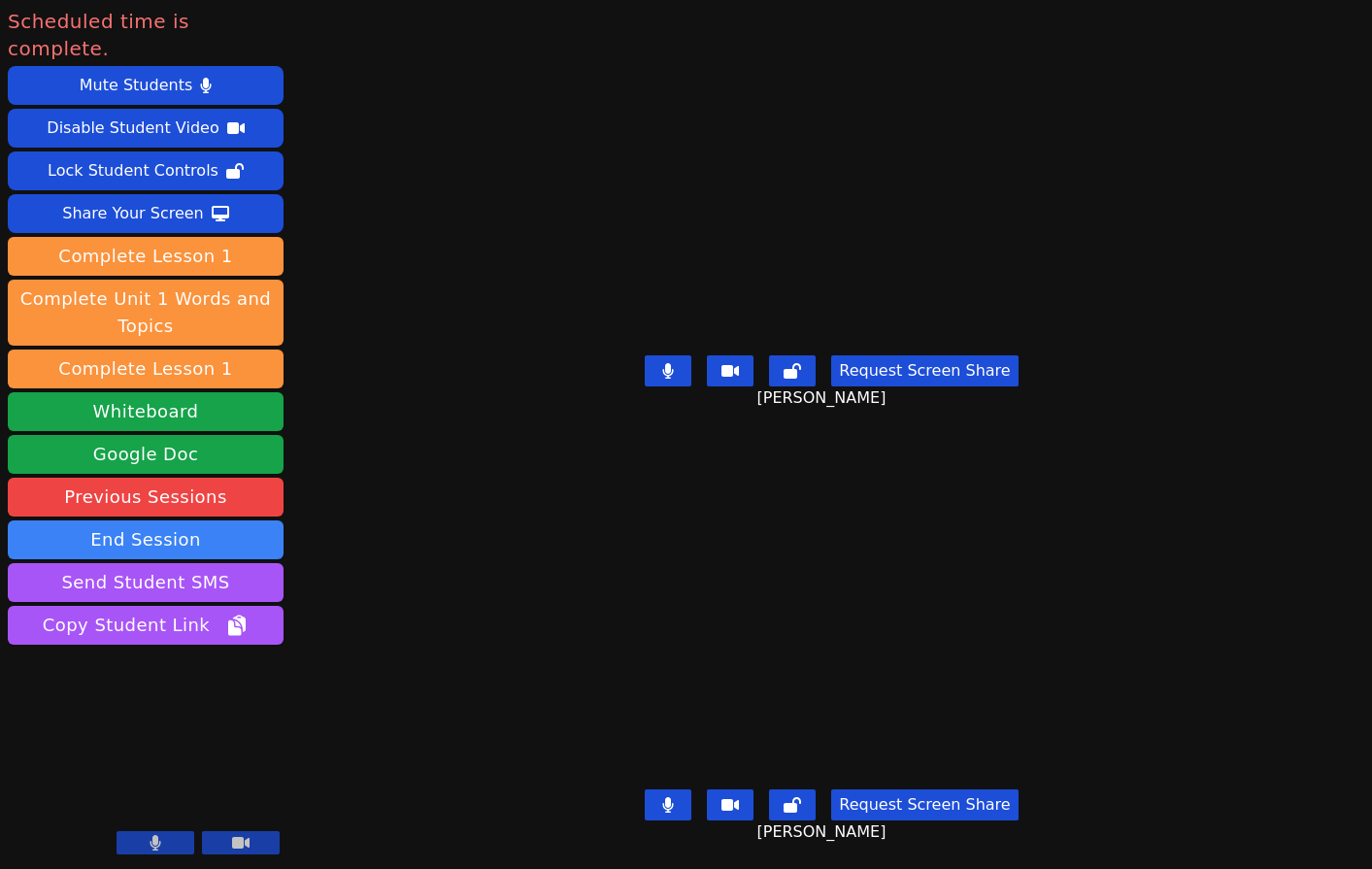
click at [427, 539] on div "Scheduled time is complete. Mute Students Disable Student Video Lock Student Co…" at bounding box center [686, 434] width 1372 height 869
click at [366, 429] on div "Scheduled time is complete. Mute Students Disable Student Video Lock Student Co…" at bounding box center [686, 434] width 1372 height 869
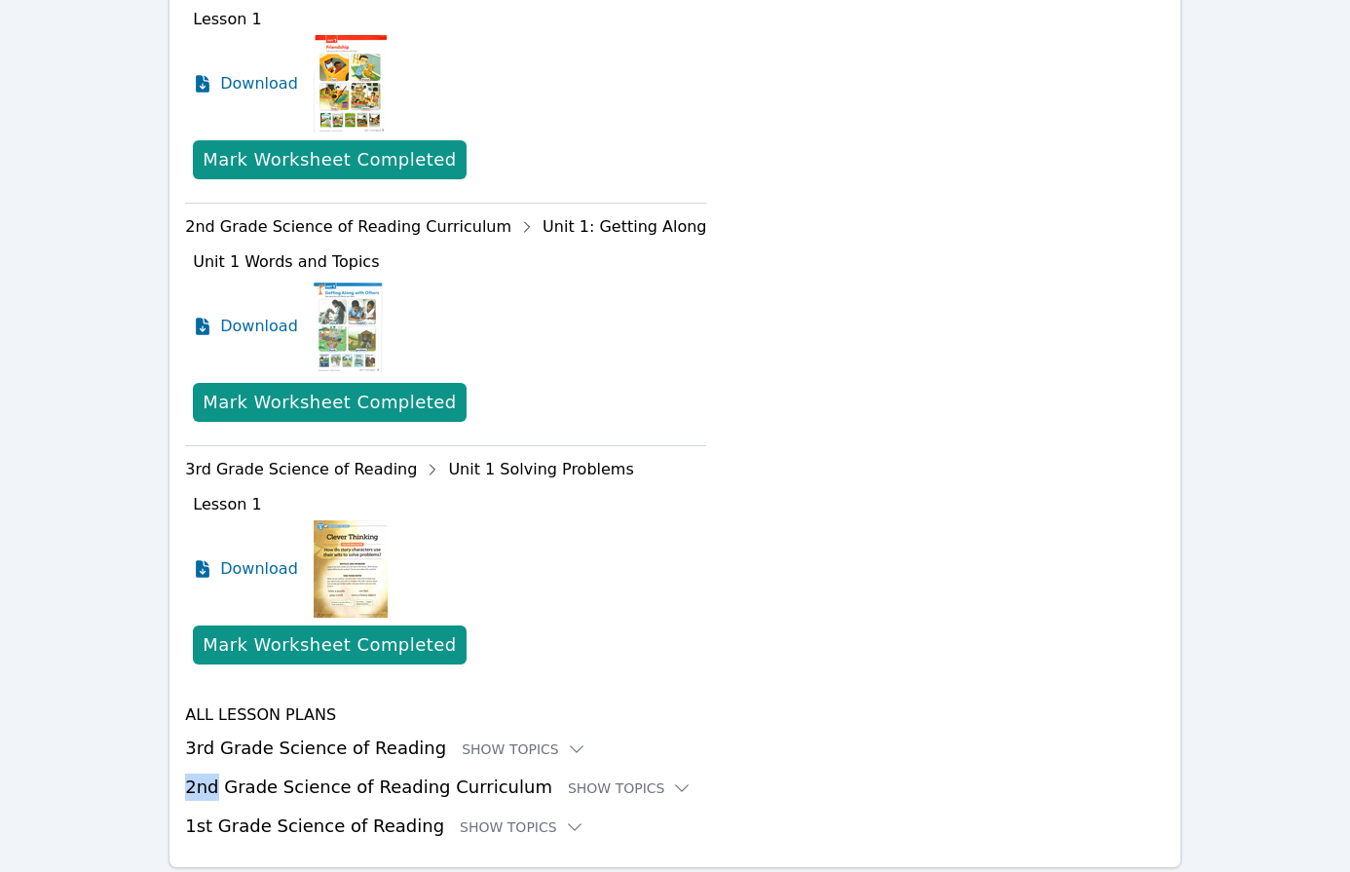
scroll to position [992, 0]
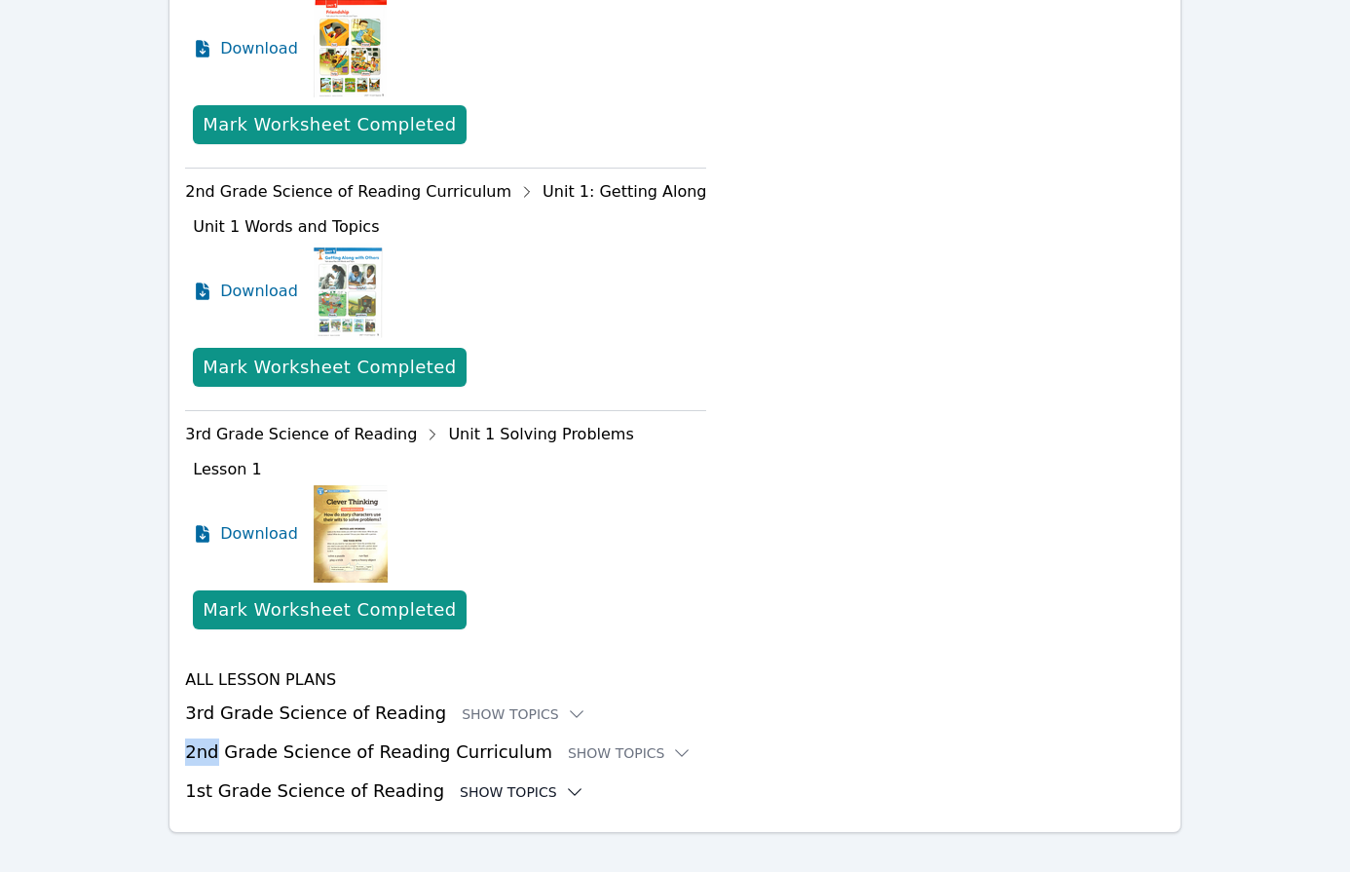
click at [512, 782] on div "Show Topics" at bounding box center [522, 791] width 125 height 19
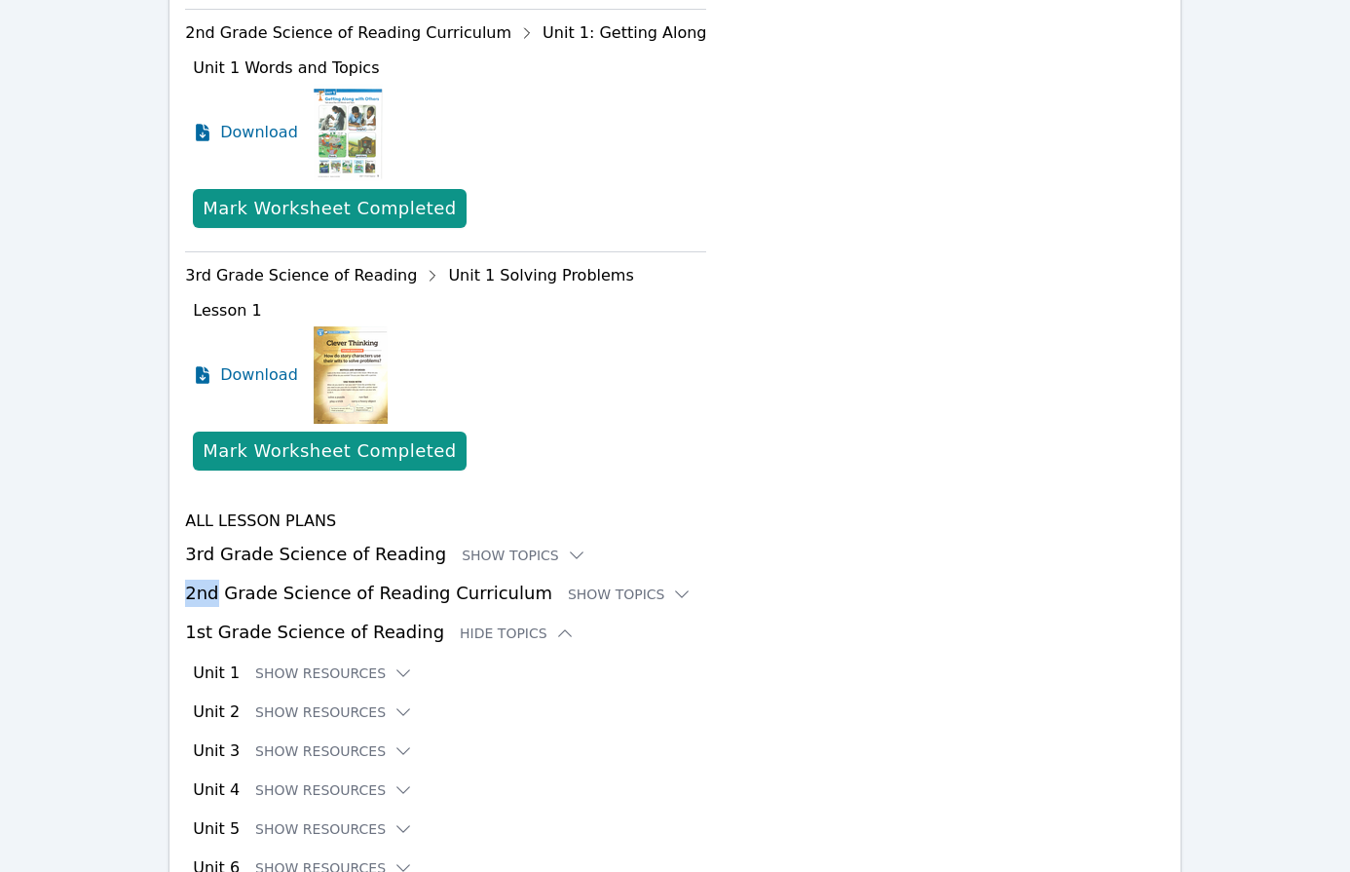
scroll to position [1229, 0]
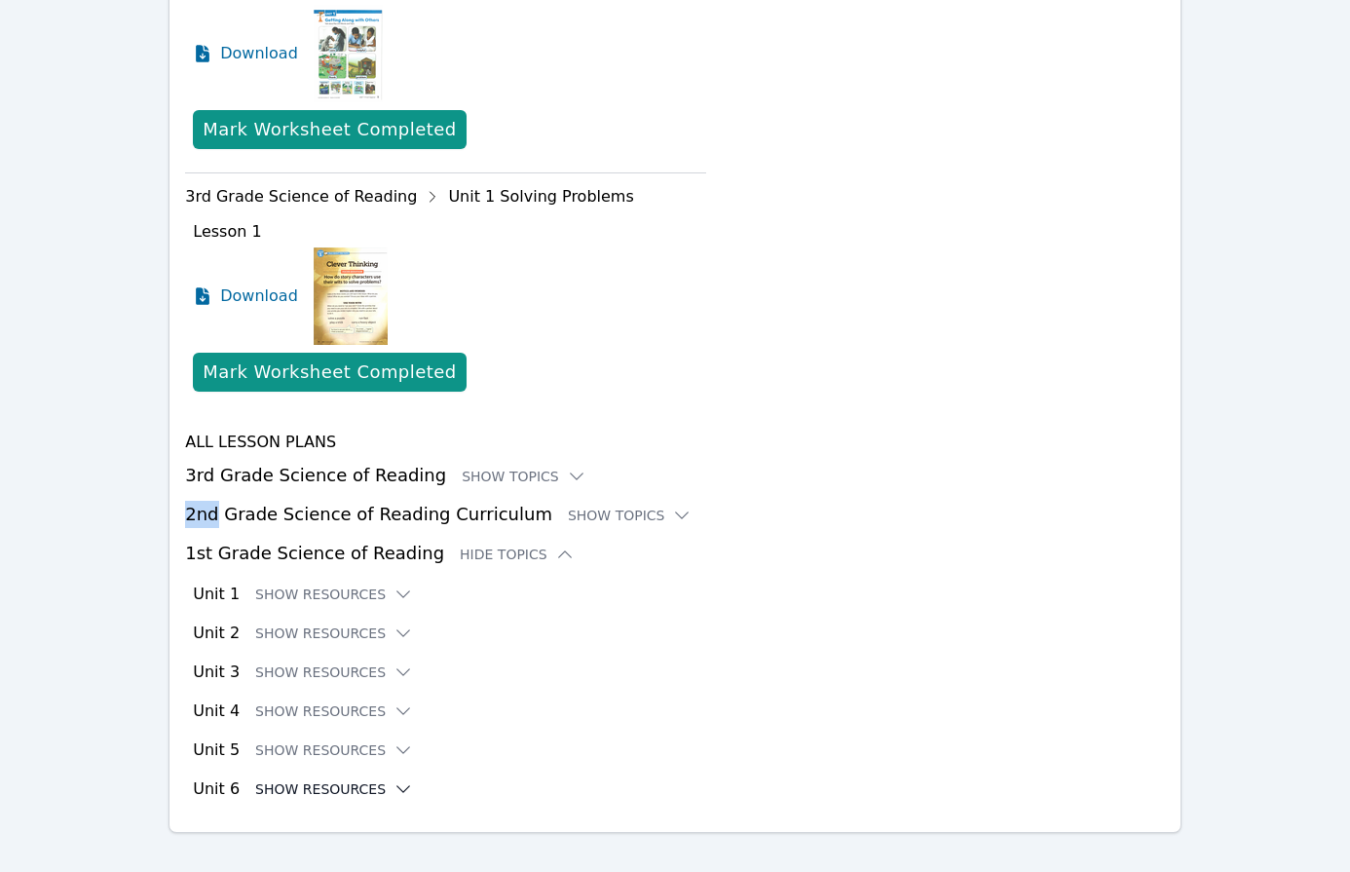
click at [305, 779] on button "Show Resources" at bounding box center [334, 788] width 158 height 19
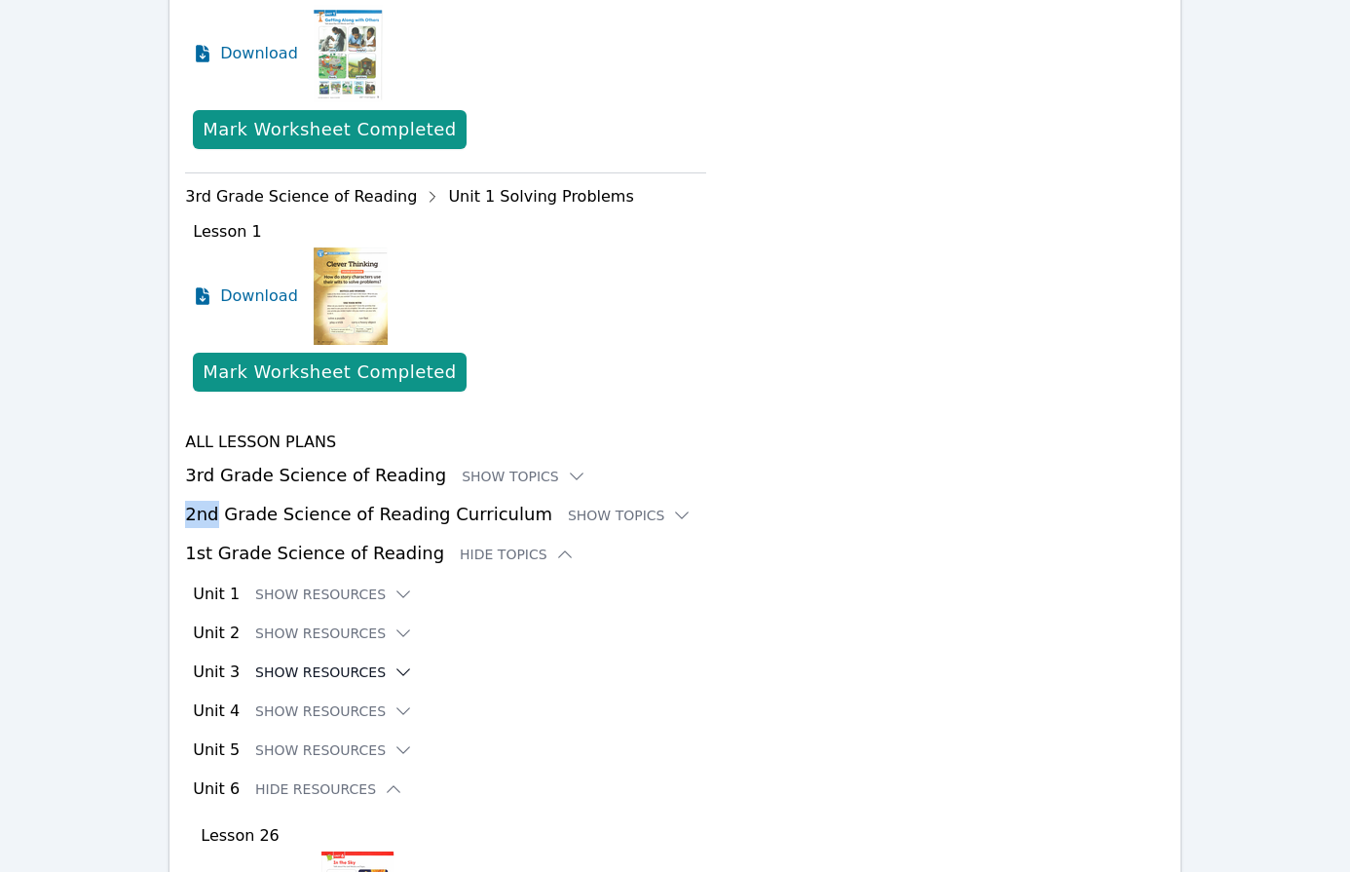
click at [345, 662] on button "Show Resources" at bounding box center [334, 671] width 158 height 19
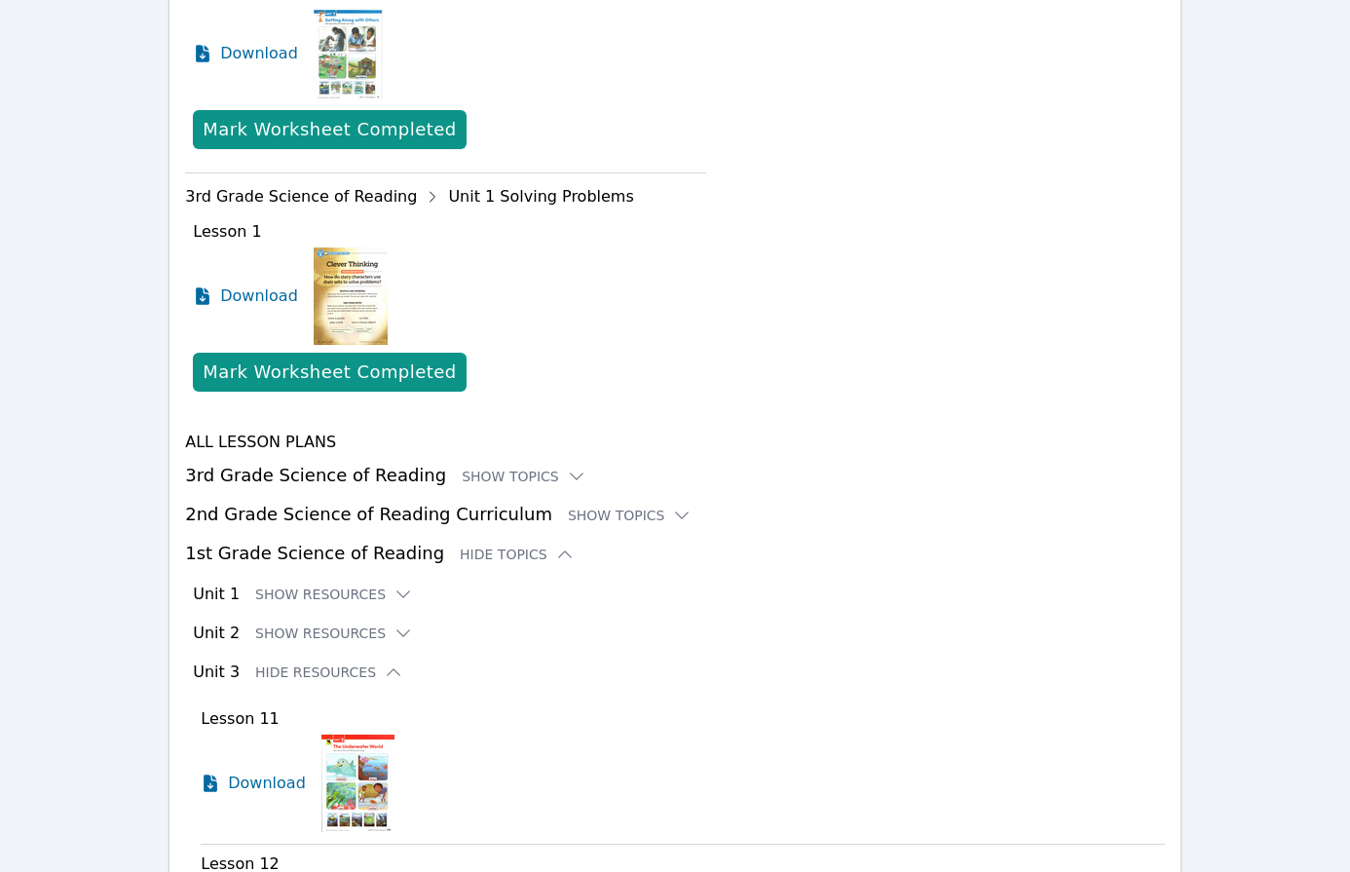
click at [120, 593] on div "Home Sessions Study Groups Students Messages Open user menu Nola Dorman Open ma…" at bounding box center [675, 856] width 1350 height 4170
click at [258, 623] on button "Show Resources" at bounding box center [334, 632] width 158 height 19
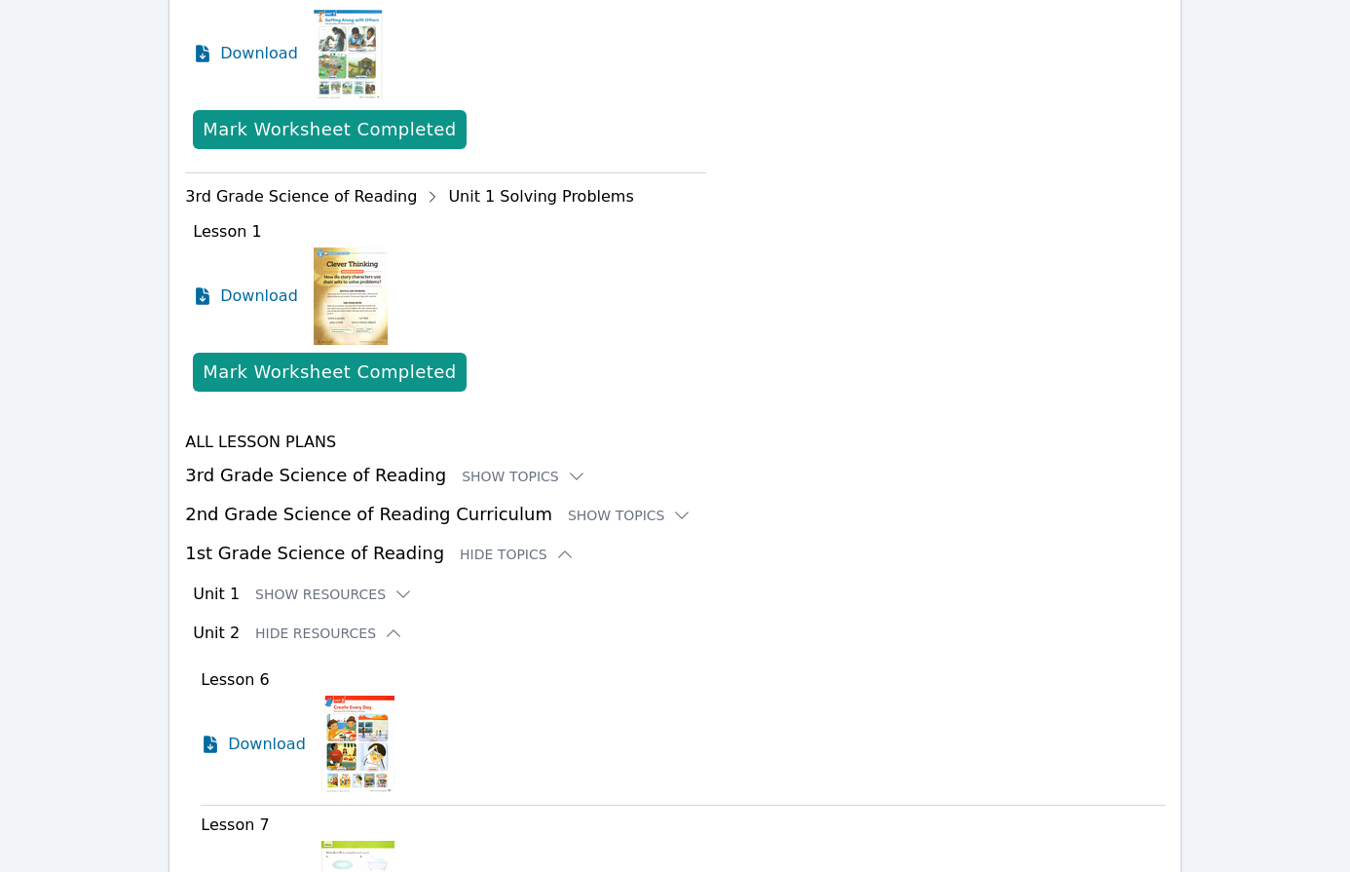
click at [486, 295] on div "Download" at bounding box center [449, 295] width 513 height 97
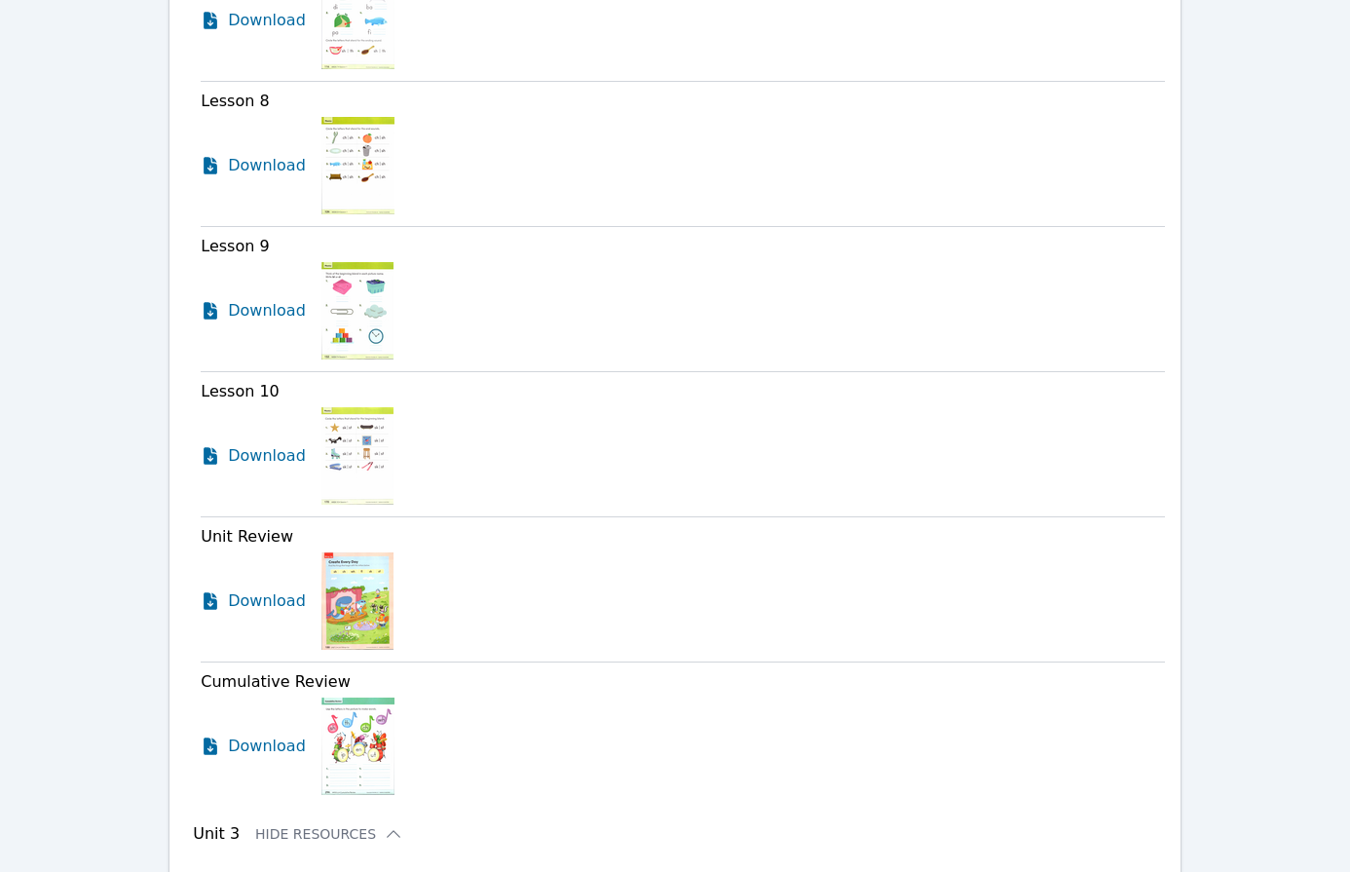
scroll to position [0, 0]
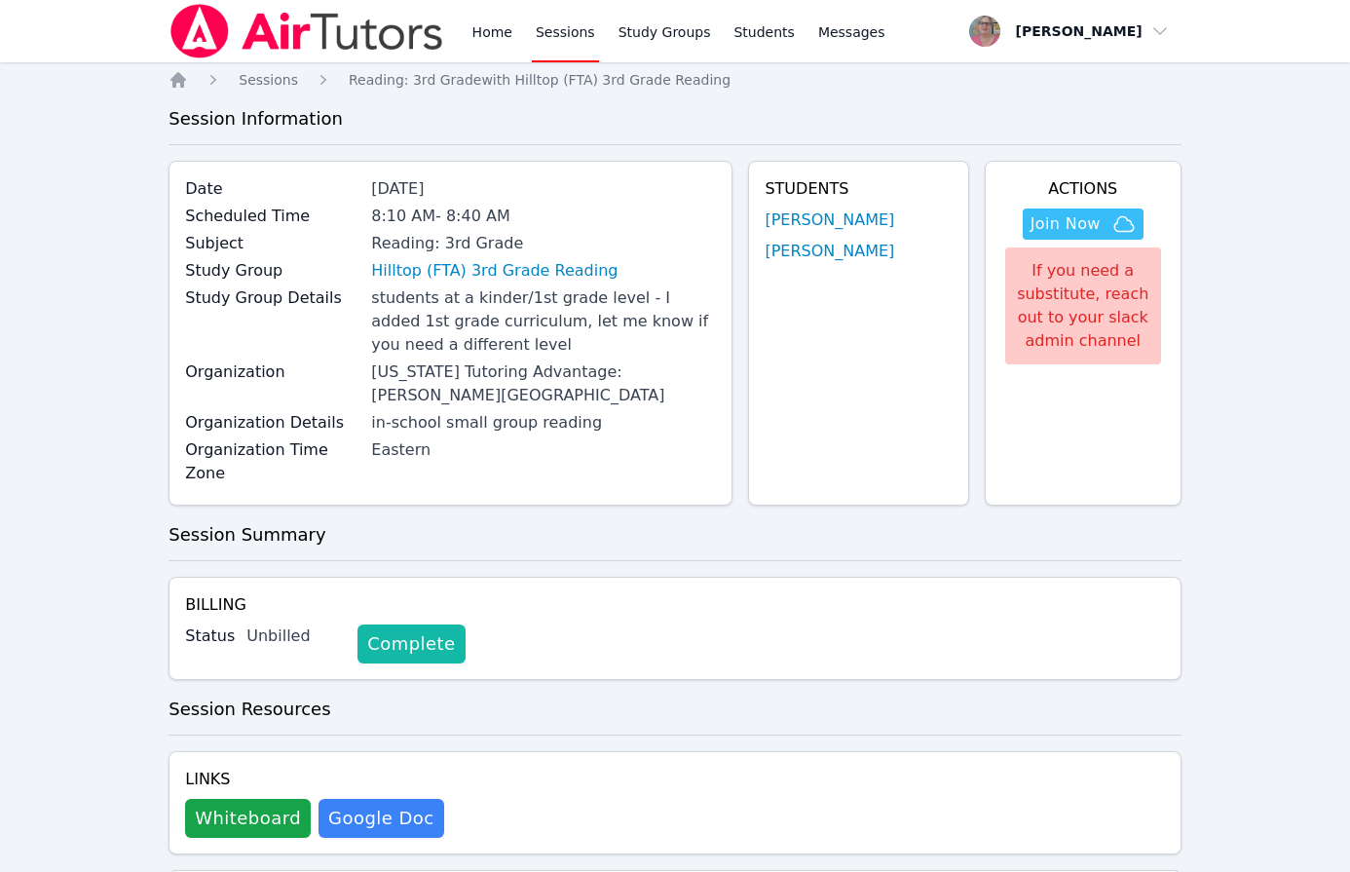
click at [399, 624] on link "Complete" at bounding box center [410, 643] width 107 height 39
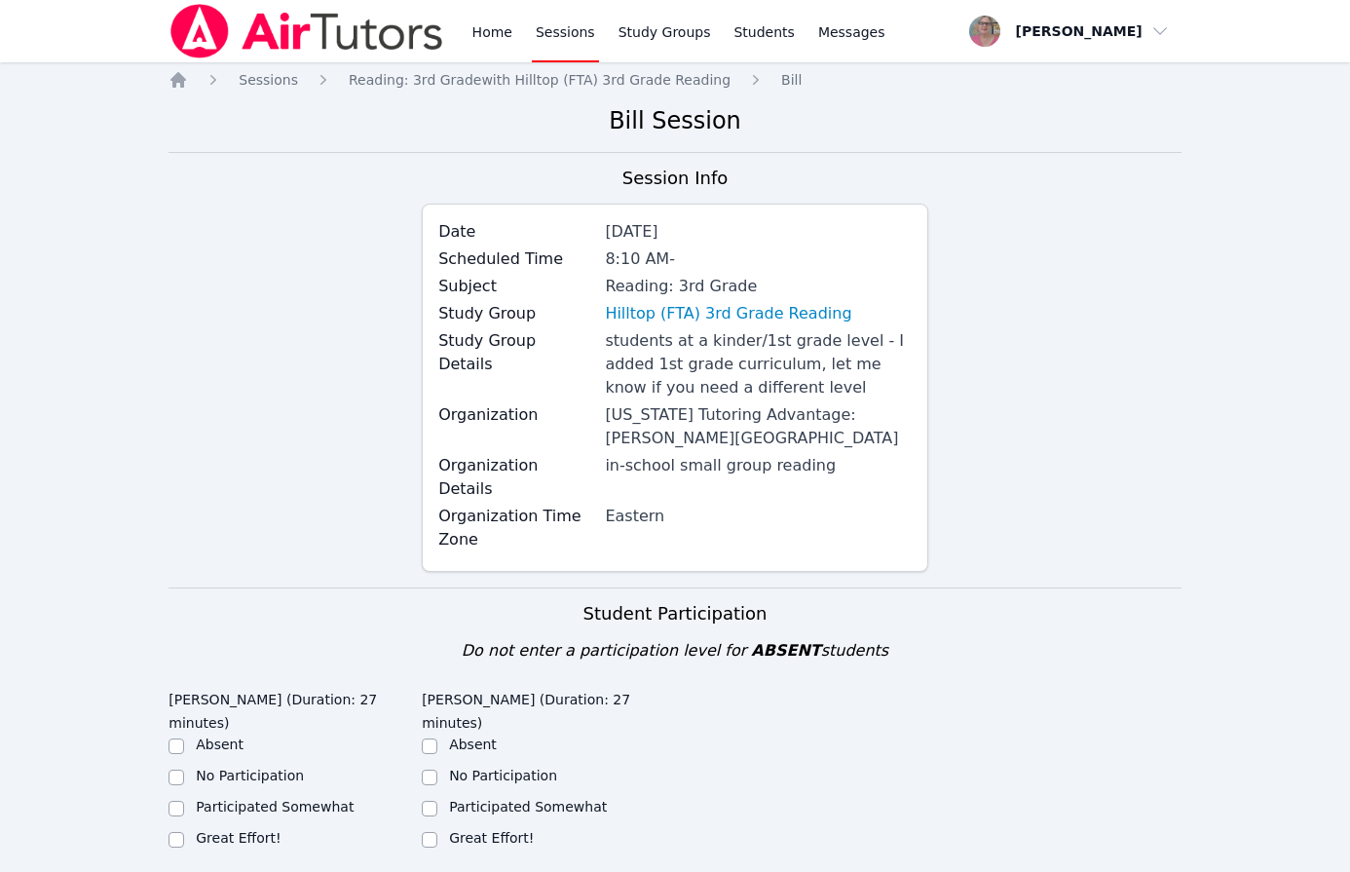
click at [476, 830] on label "Great Effort!" at bounding box center [491, 838] width 85 height 16
click at [437, 832] on input "Great Effort!" at bounding box center [430, 840] width 16 height 16
checkbox input "true"
click at [257, 830] on label "Great Effort!" at bounding box center [238, 838] width 85 height 16
click at [184, 832] on input "Great Effort!" at bounding box center [177, 840] width 16 height 16
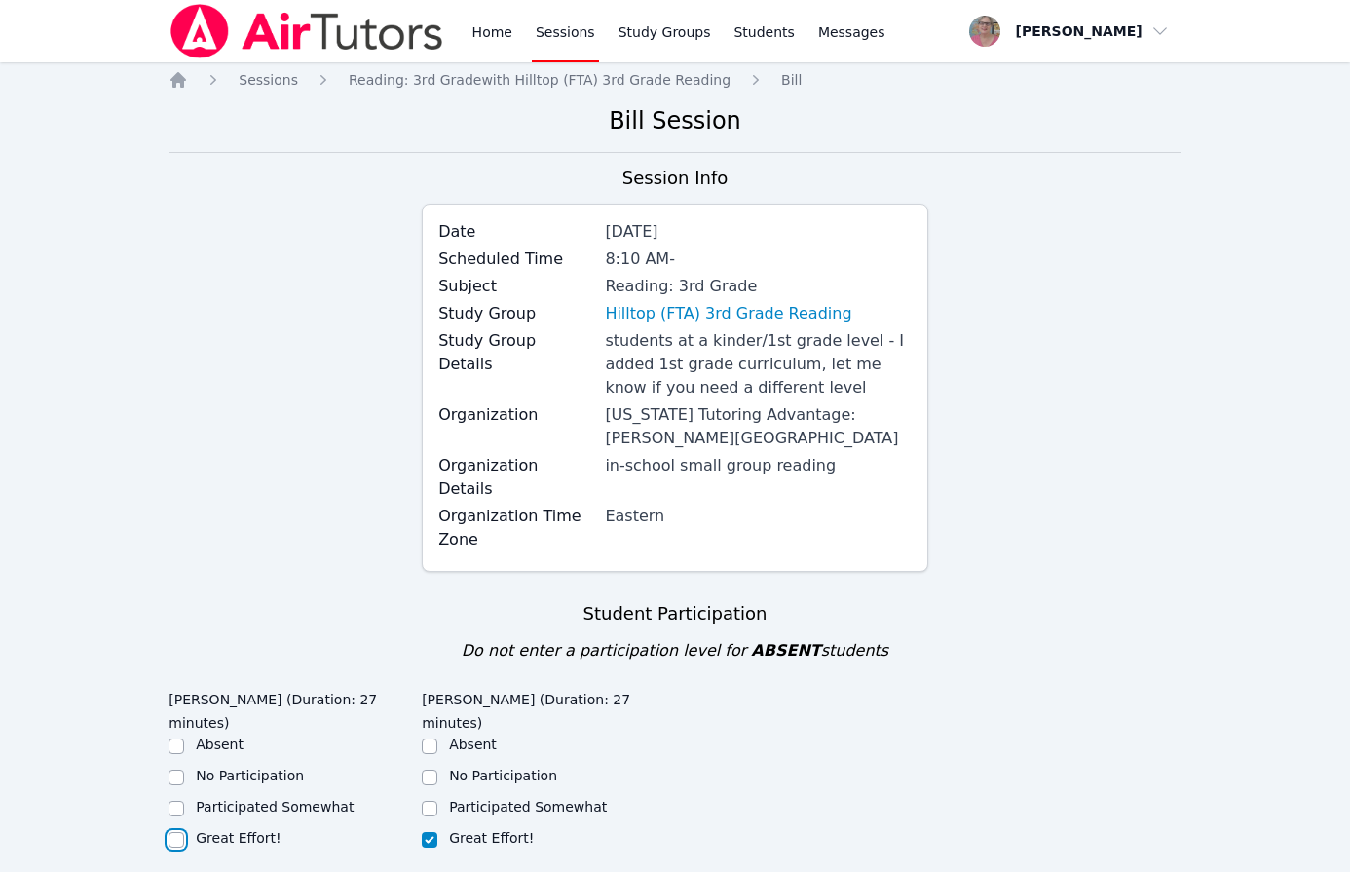
checkbox input "true"
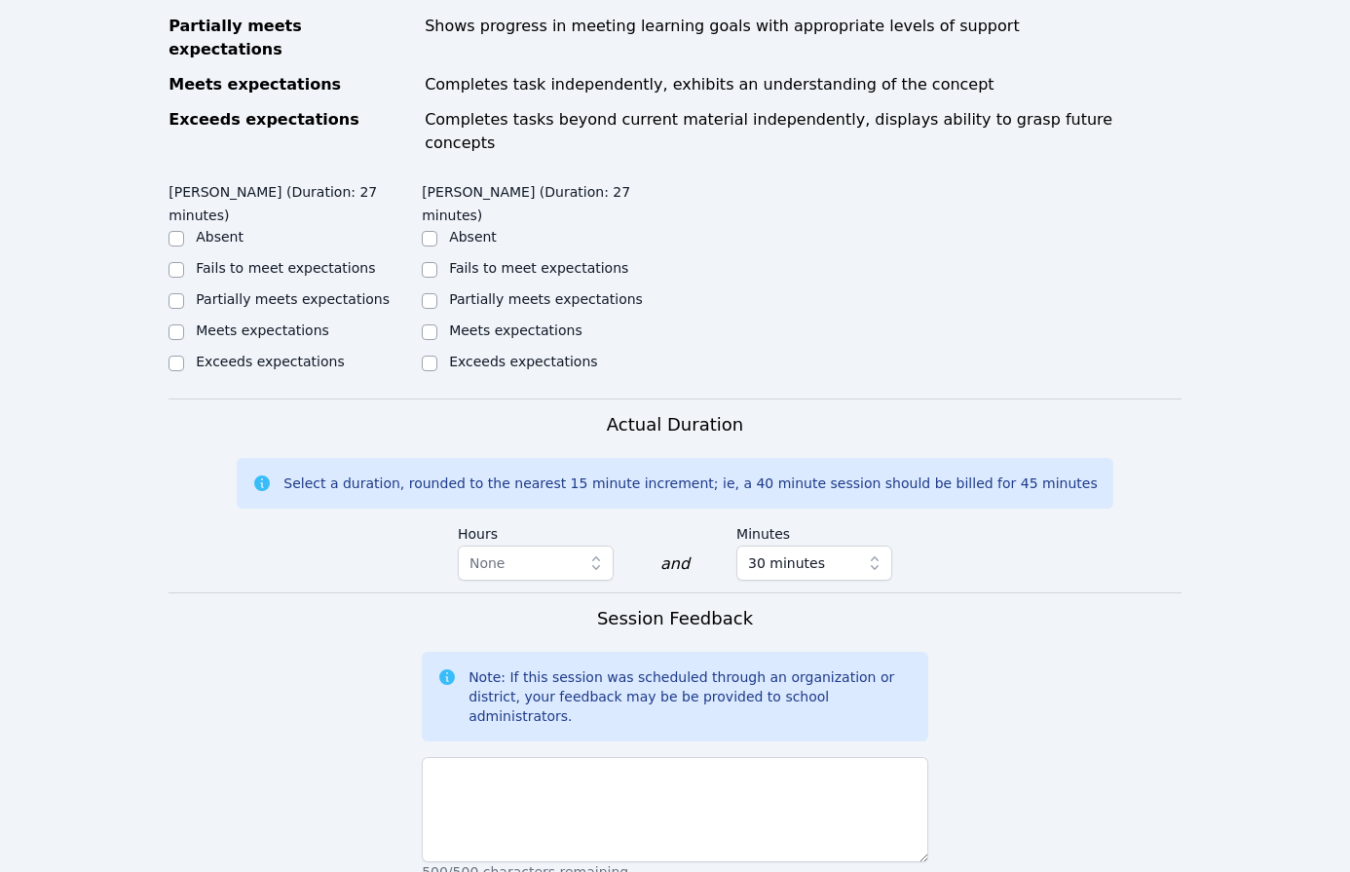
scroll to position [1036, 0]
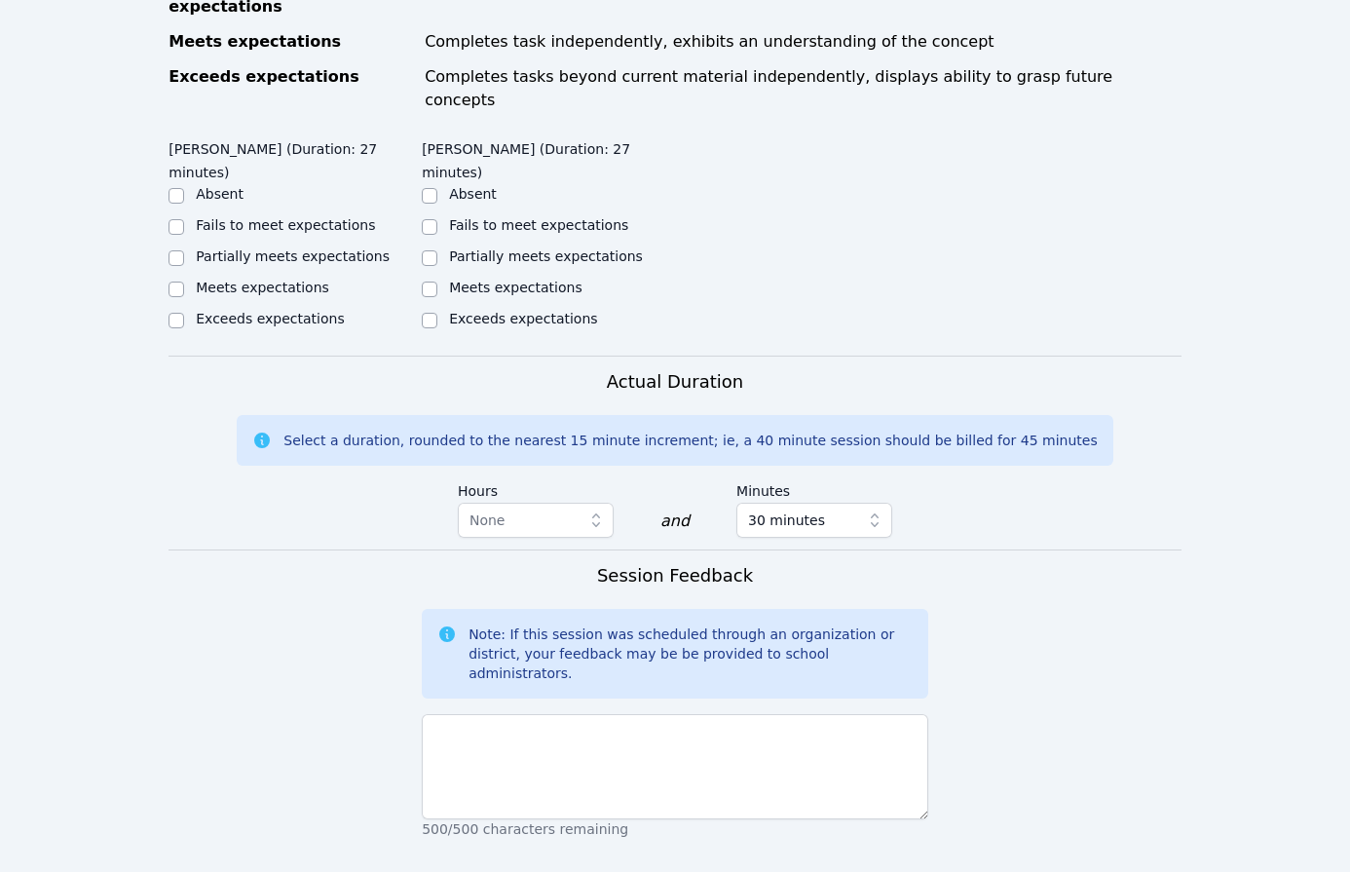
click at [493, 280] on label "Meets expectations" at bounding box center [515, 288] width 133 height 16
click at [437, 281] on input "Meets expectations" at bounding box center [430, 289] width 16 height 16
checkbox input "true"
click at [219, 248] on label "Partially meets expectations" at bounding box center [293, 256] width 194 height 16
click at [184, 250] on input "Partially meets expectations" at bounding box center [177, 258] width 16 height 16
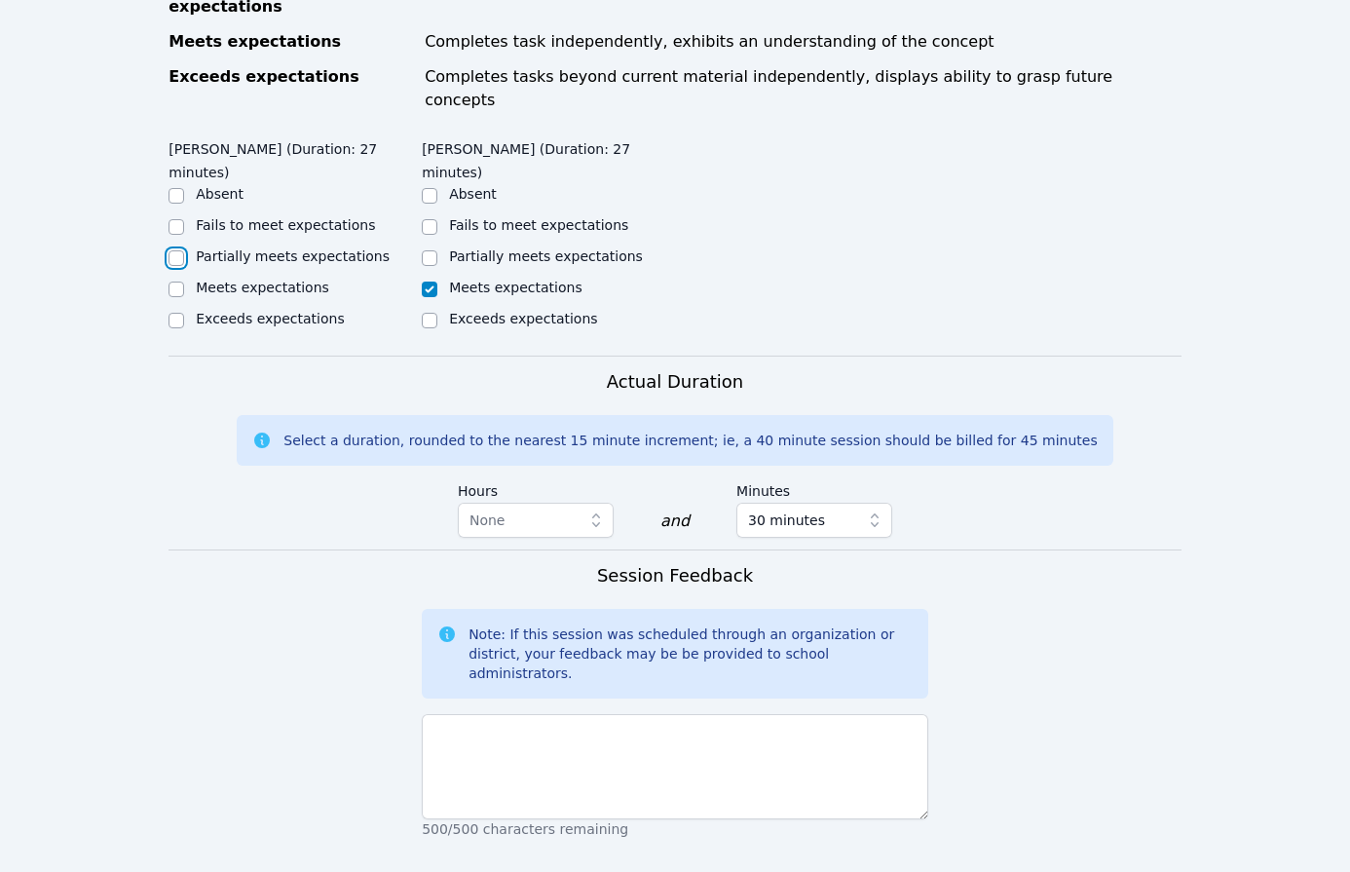
checkbox input "true"
click at [242, 280] on label "Meets expectations" at bounding box center [262, 288] width 133 height 16
click at [184, 281] on input "Meets expectations" at bounding box center [177, 289] width 16 height 16
checkbox input "true"
click at [250, 248] on label "Partially meets expectations" at bounding box center [293, 256] width 194 height 16
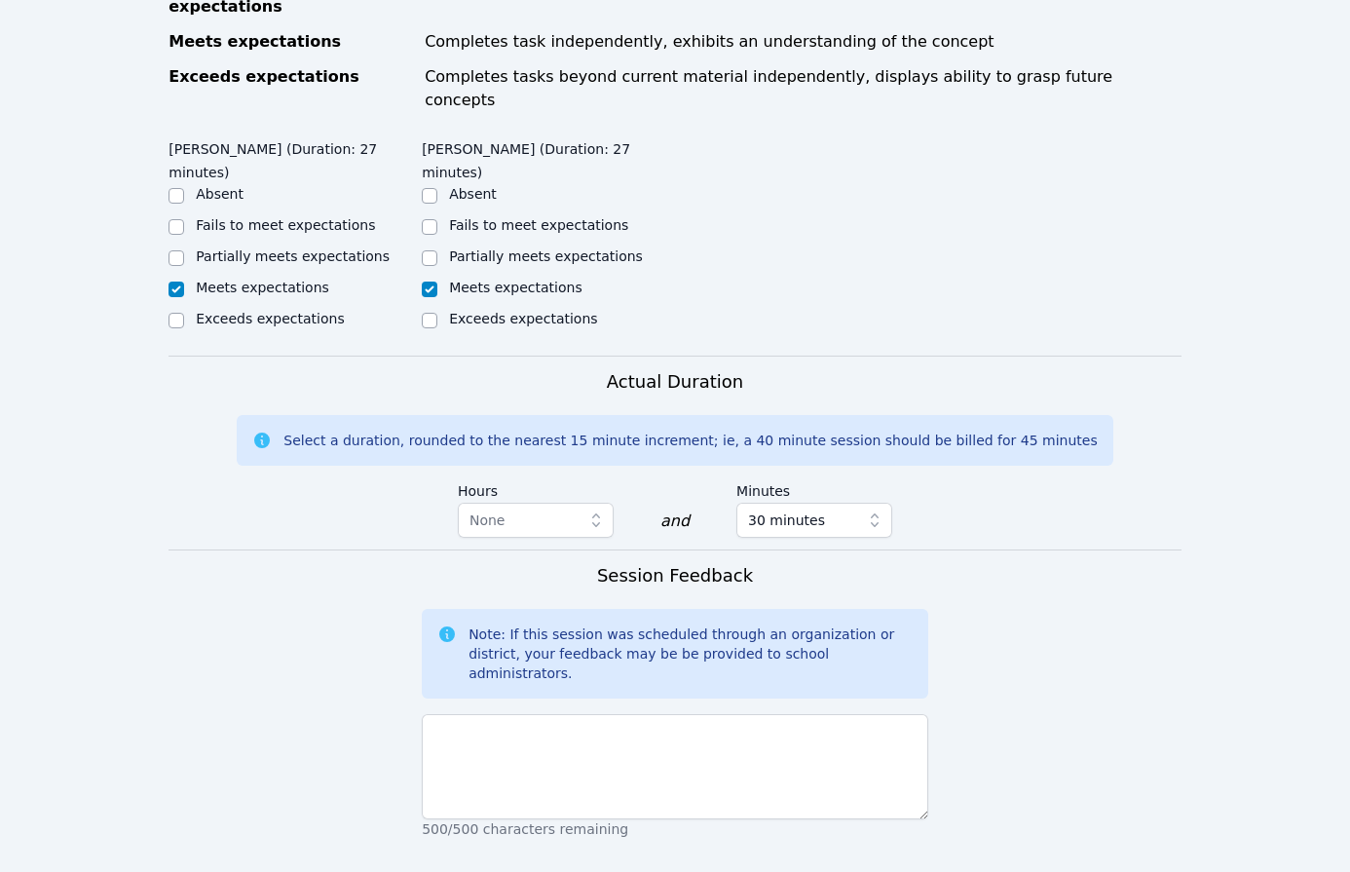
click at [184, 250] on input "Partially meets expectations" at bounding box center [177, 258] width 16 height 16
checkbox input "true"
checkbox input "false"
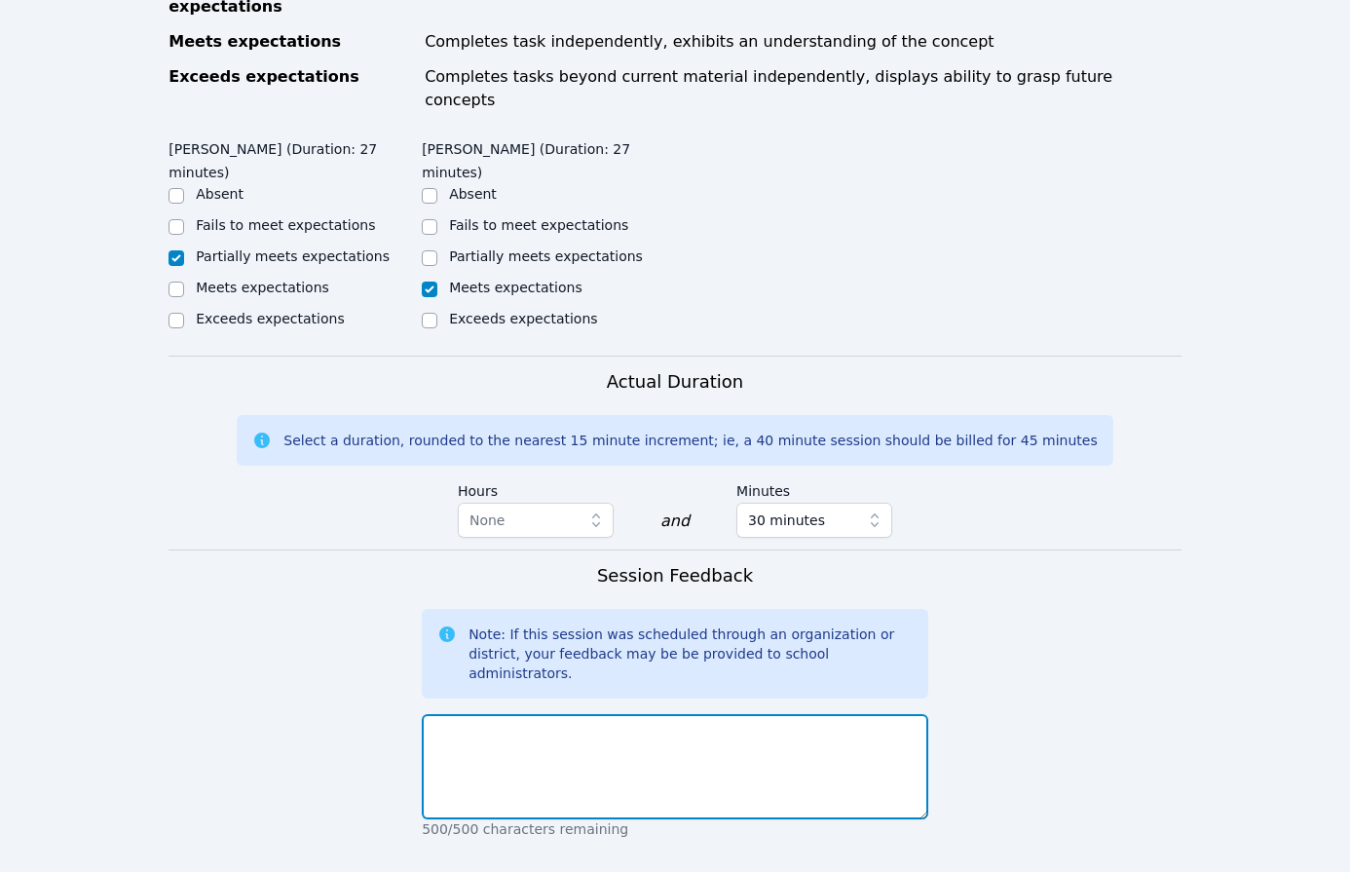
click at [543, 714] on textarea at bounding box center [675, 766] width 506 height 105
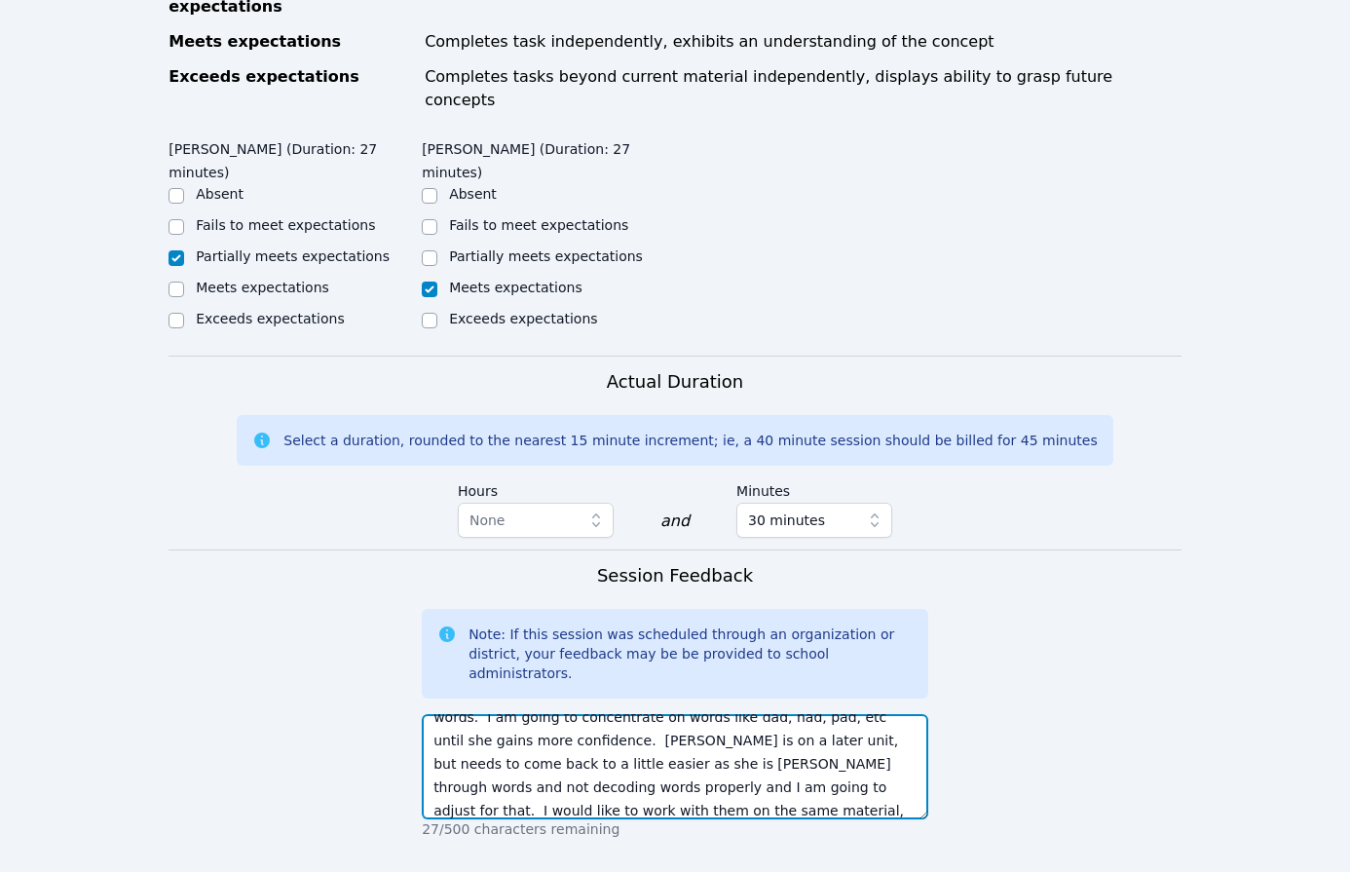
scroll to position [61, 0]
type textarea "Natalia is having a great deal of difficulty blending cvc words. I am going to …"
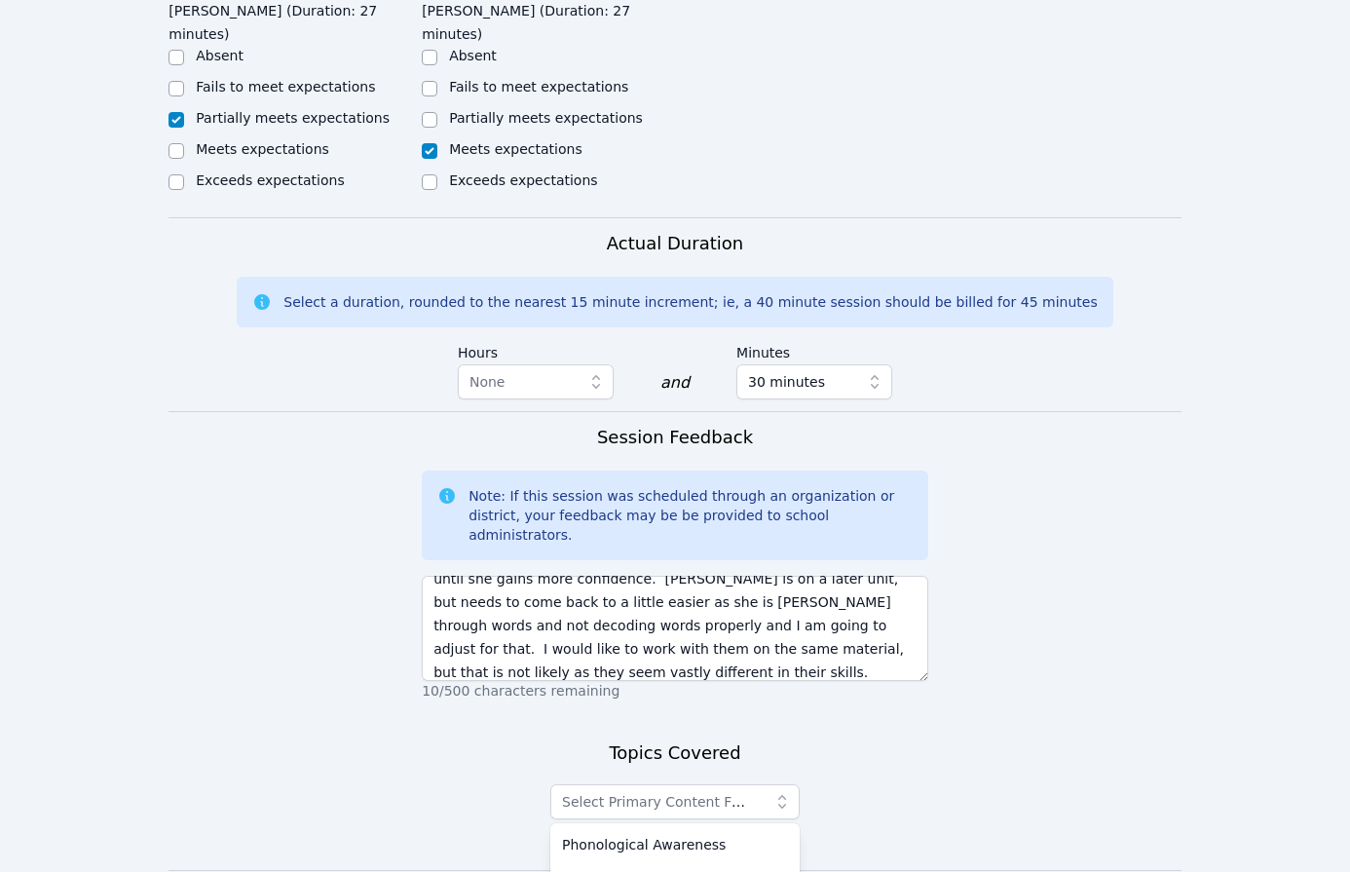
scroll to position [1209, 0]
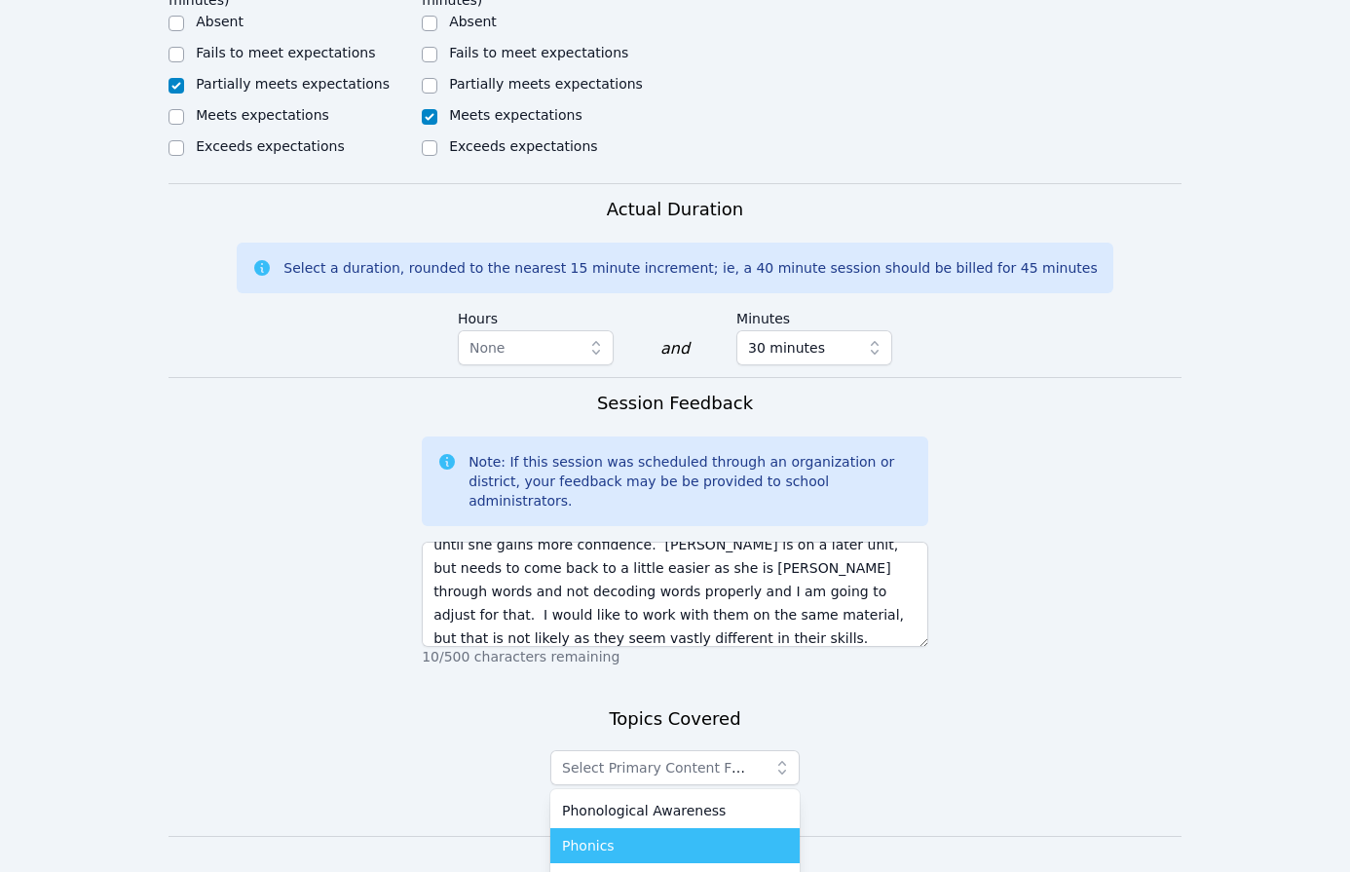
click at [644, 836] on div "Phonics" at bounding box center [675, 845] width 226 height 19
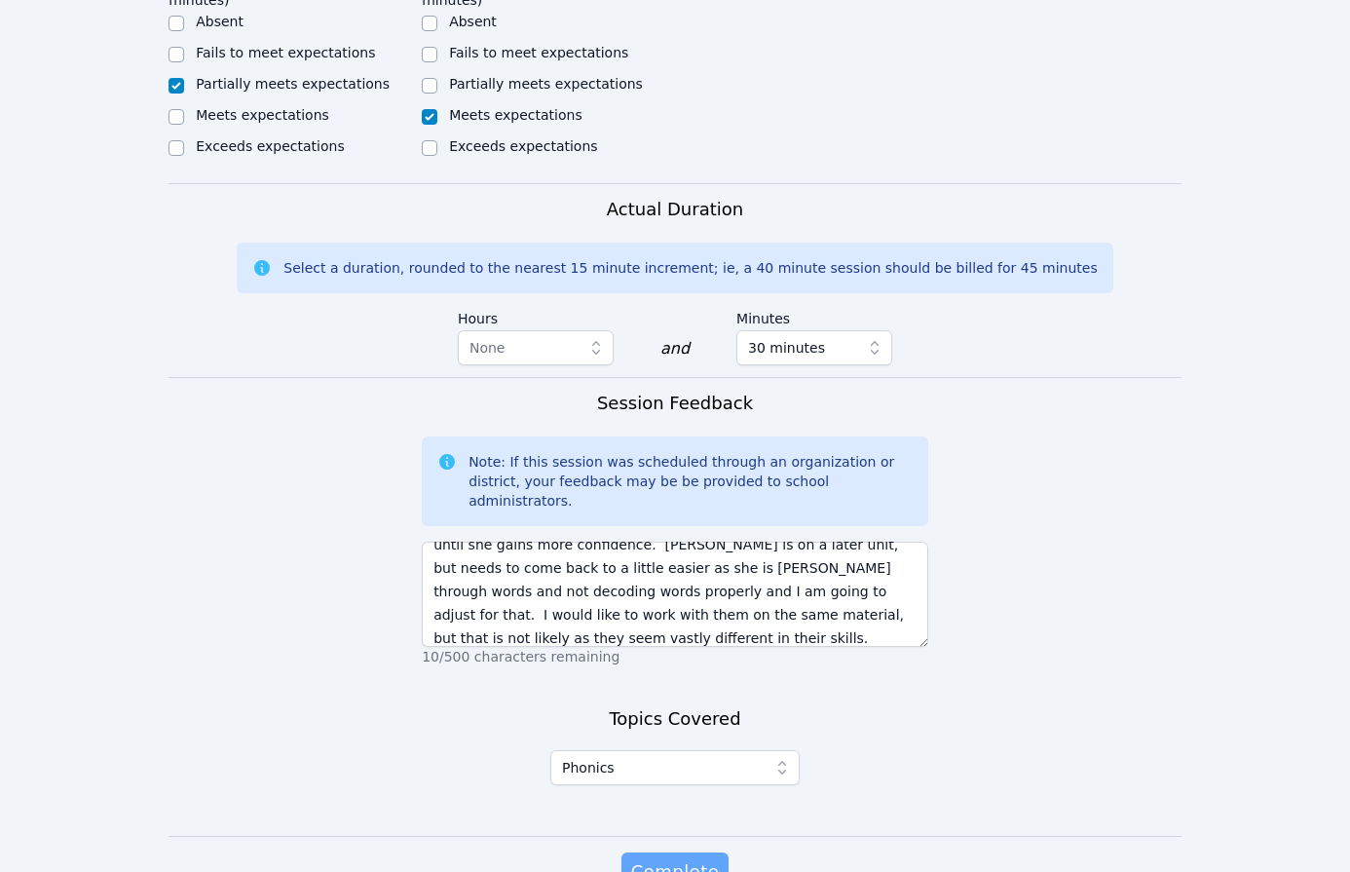
click at [654, 858] on span "Complete" at bounding box center [675, 871] width 88 height 27
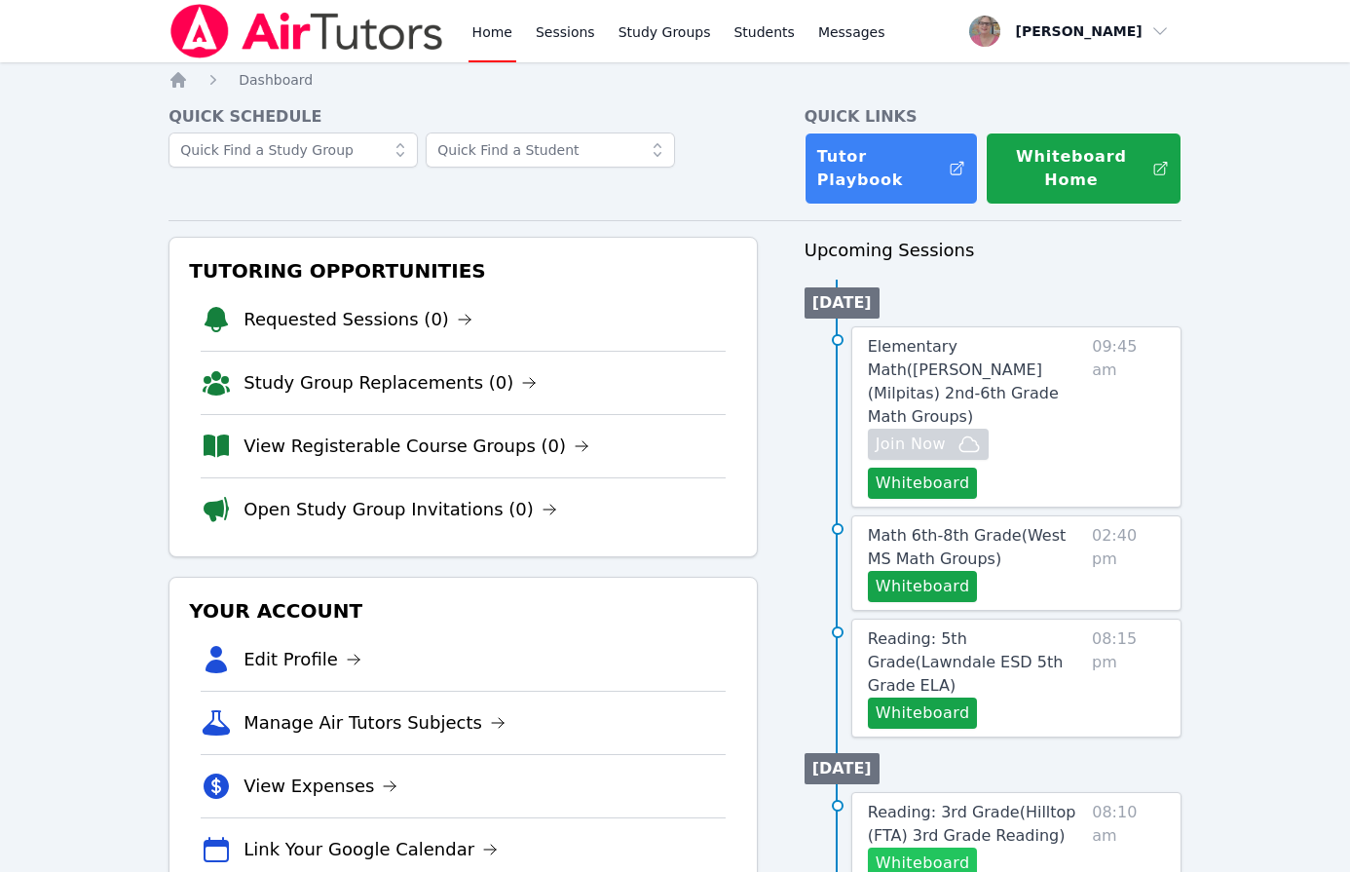
click at [938, 847] on button "Whiteboard" at bounding box center [923, 862] width 110 height 31
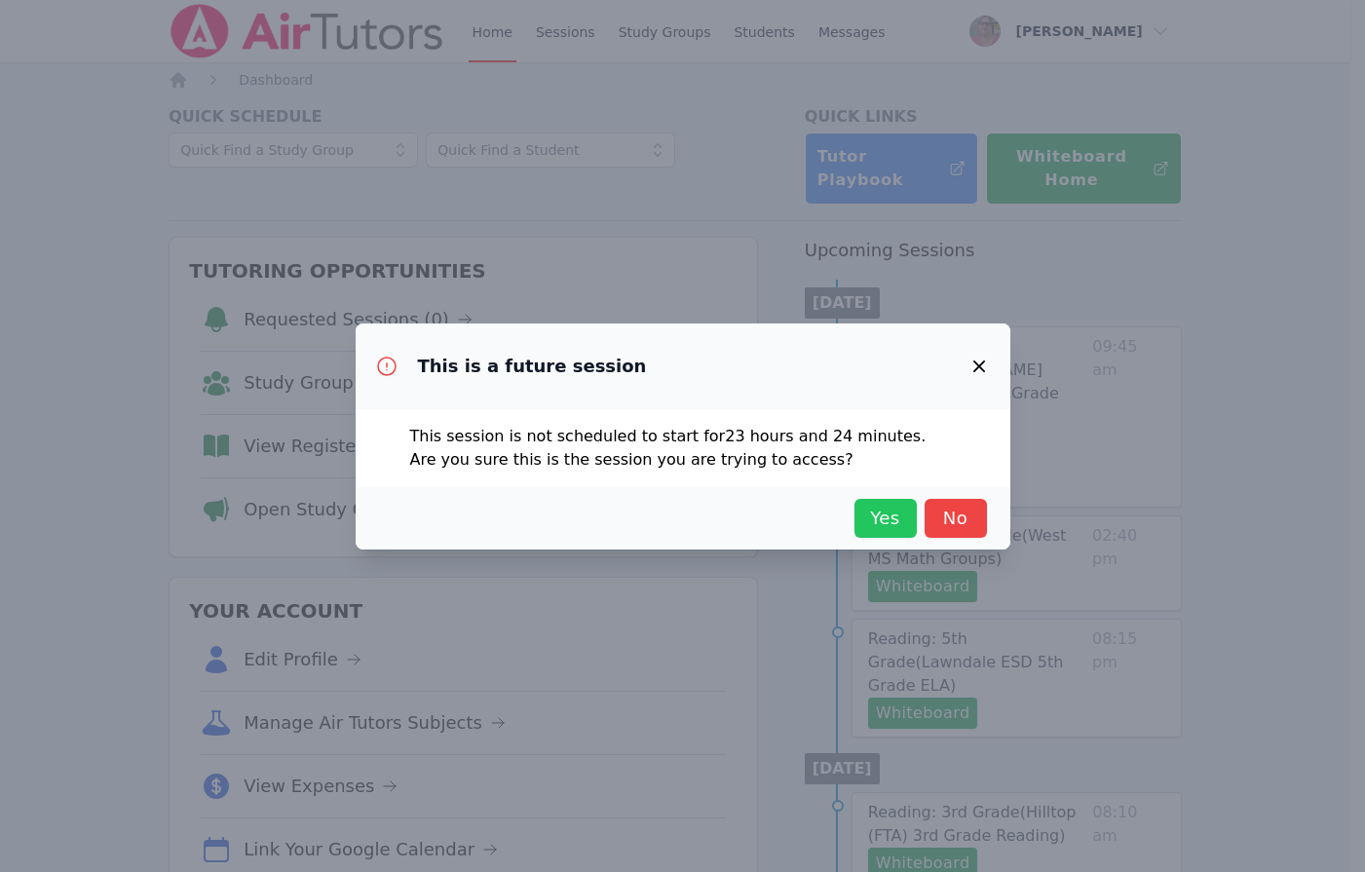
click at [896, 519] on span "Yes" at bounding box center [885, 518] width 43 height 27
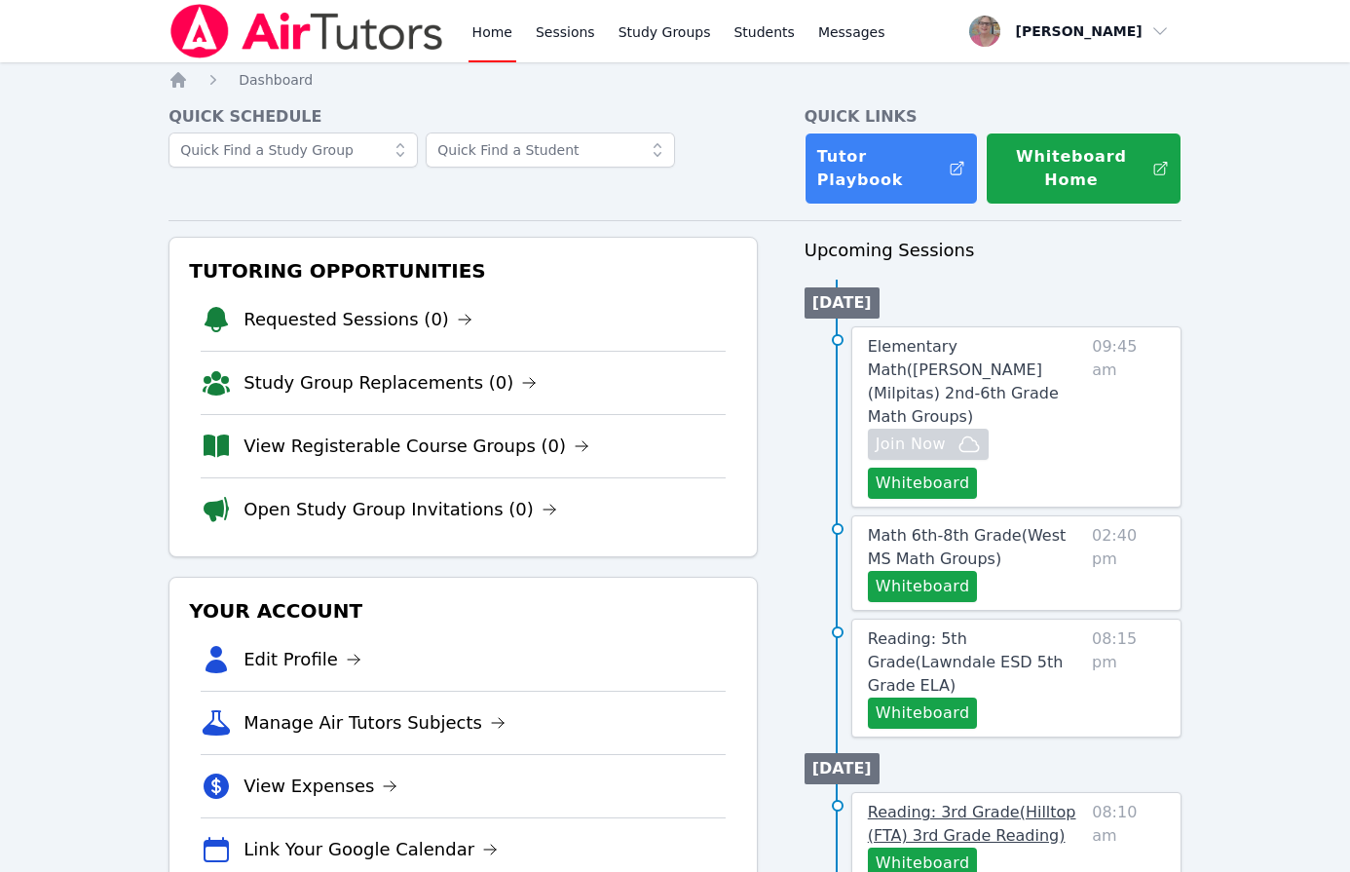
click at [897, 801] on link "Reading: 3rd Grade ( Hilltop (FTA) 3rd Grade Reading )" at bounding box center [976, 824] width 217 height 47
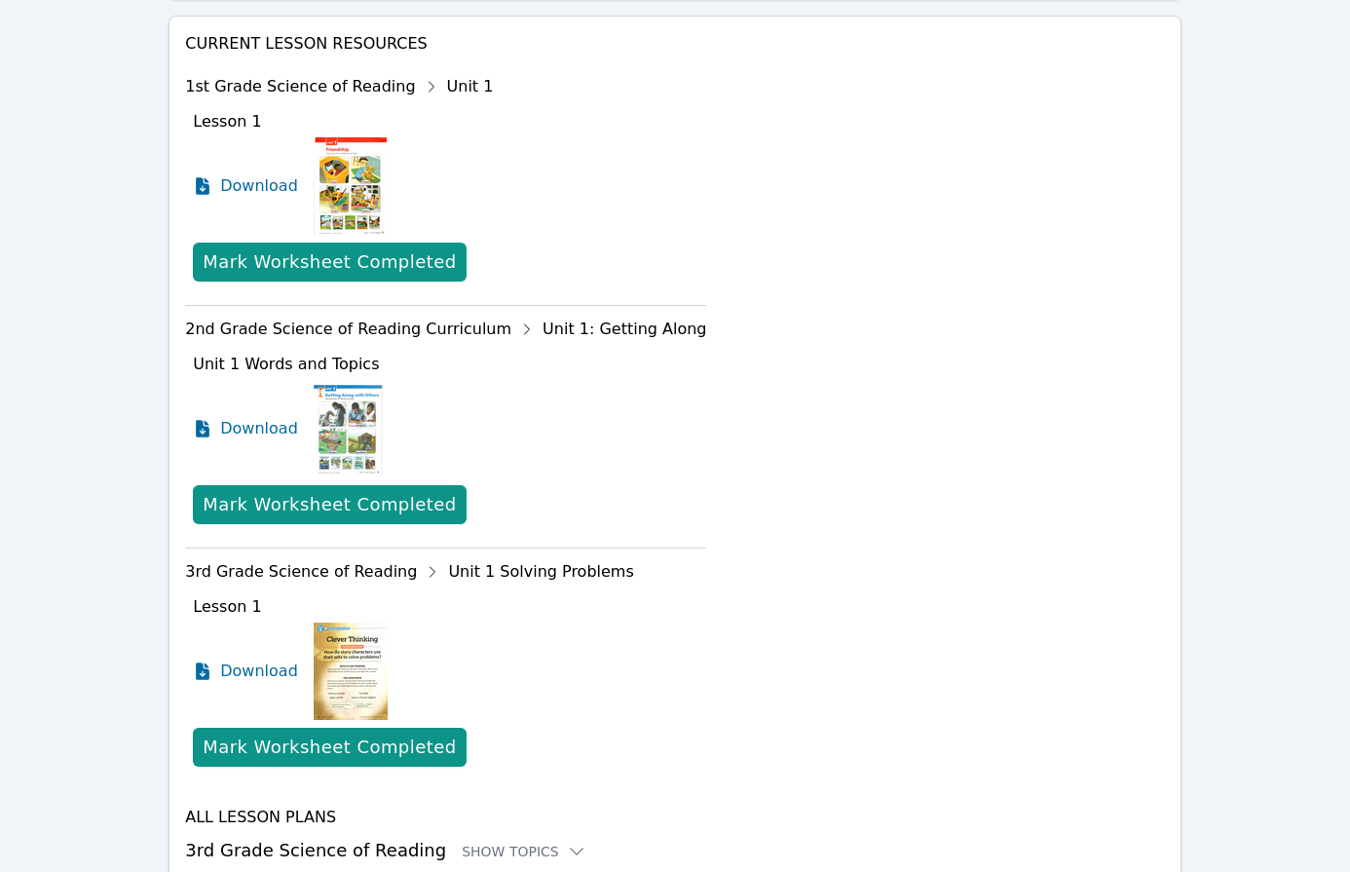
scroll to position [1015, 0]
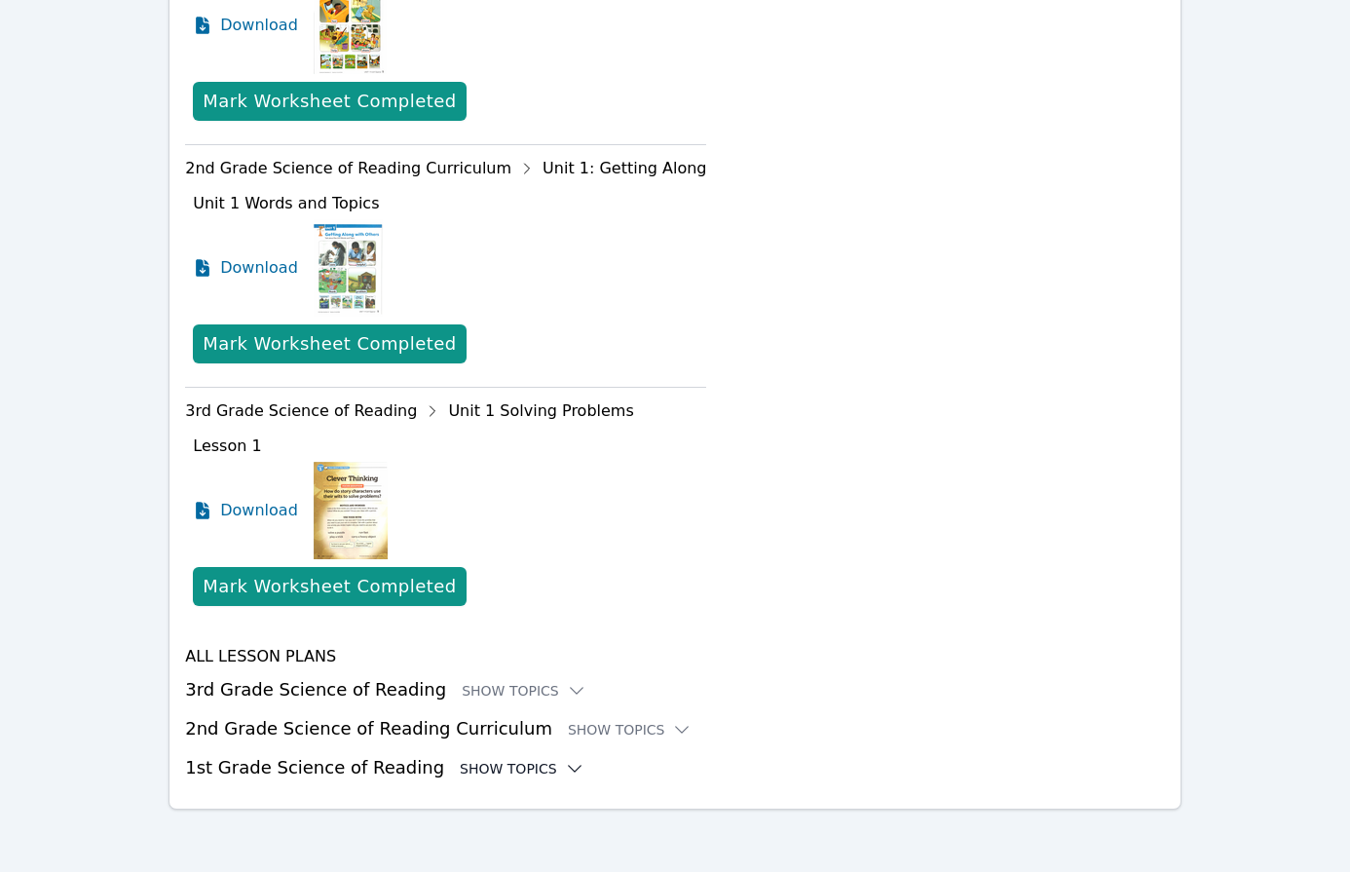
click at [484, 773] on div "Show Topics" at bounding box center [522, 768] width 125 height 19
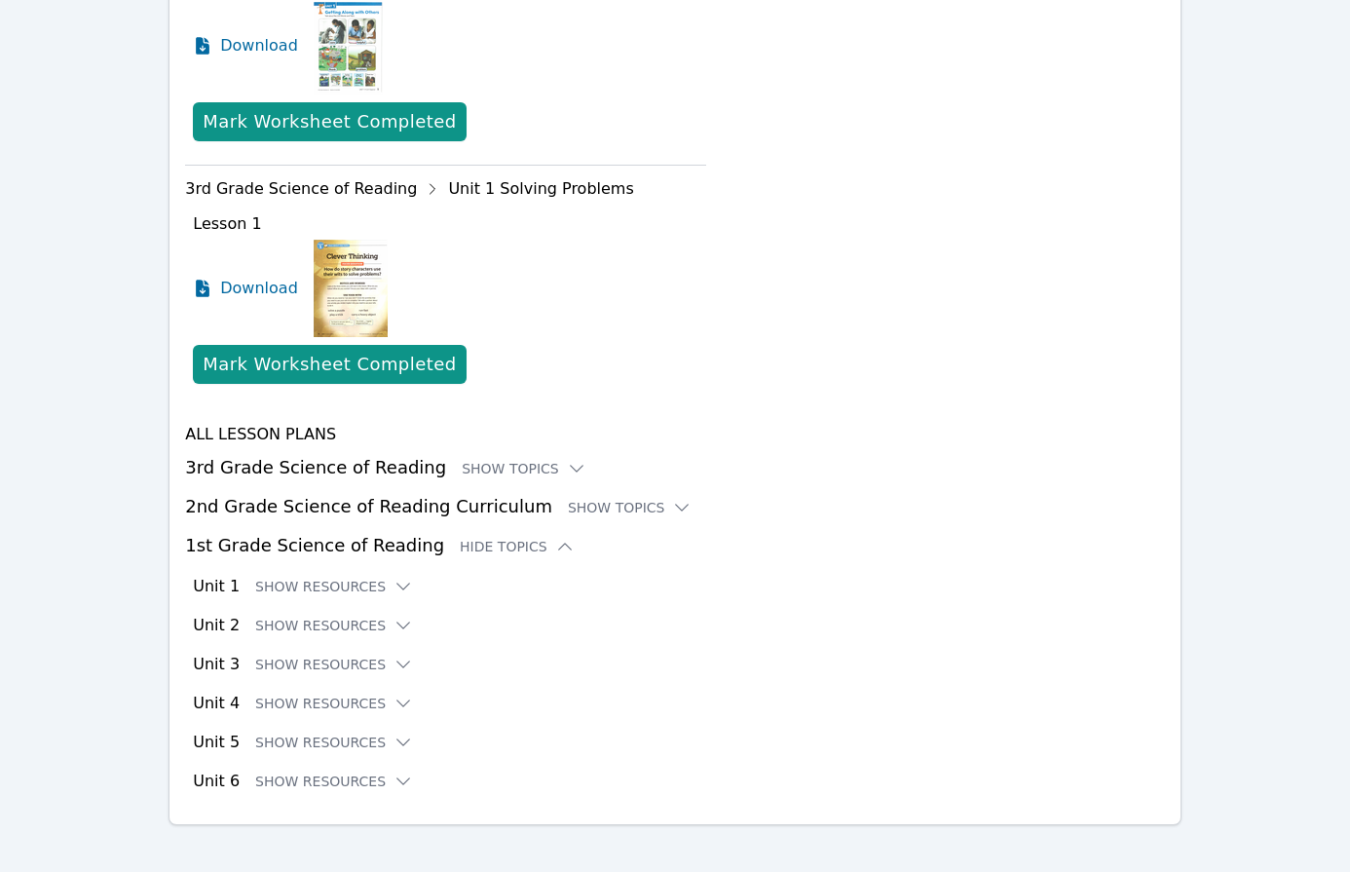
scroll to position [1253, 0]
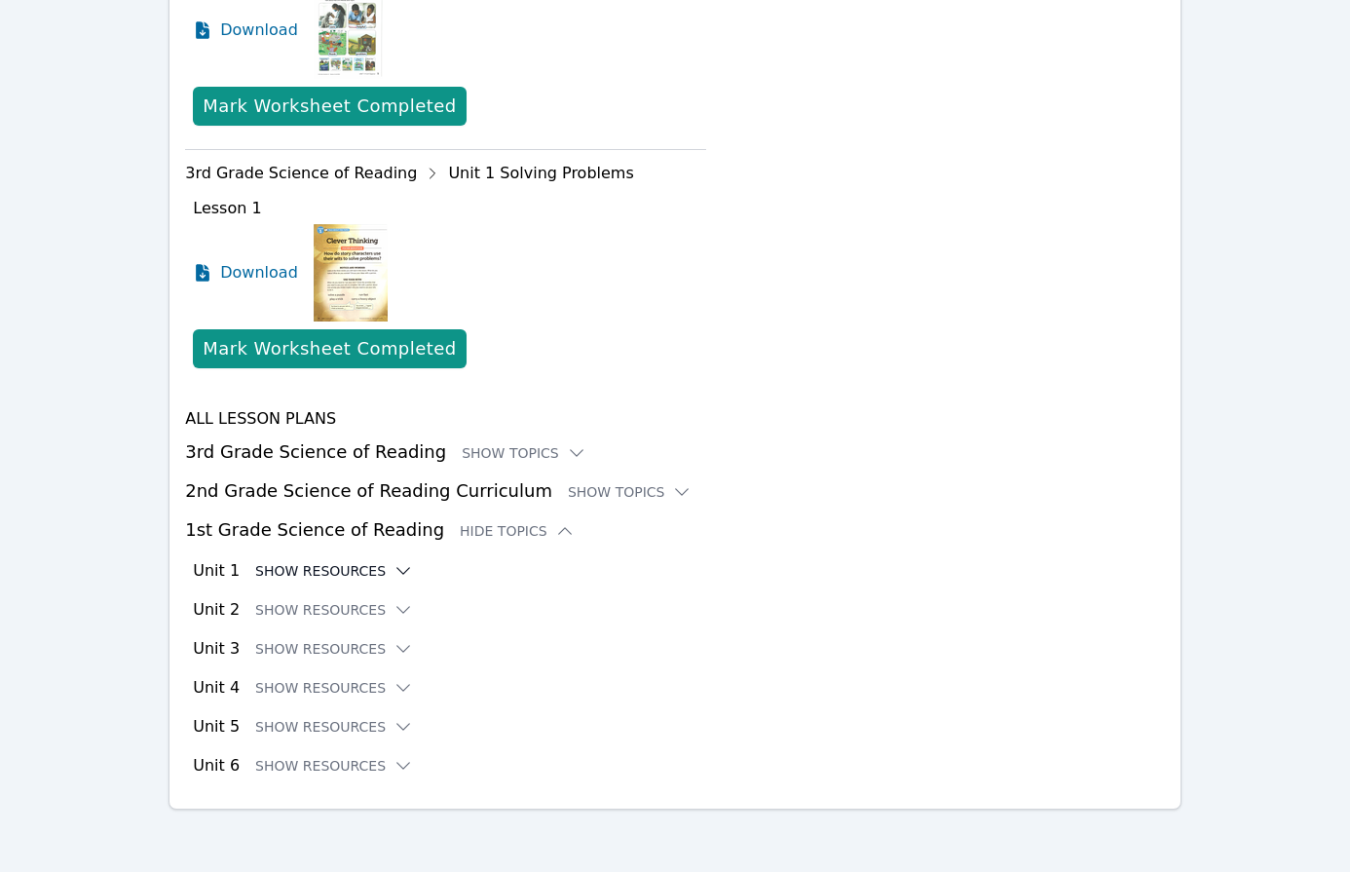
click at [315, 568] on button "Show Resources" at bounding box center [334, 570] width 158 height 19
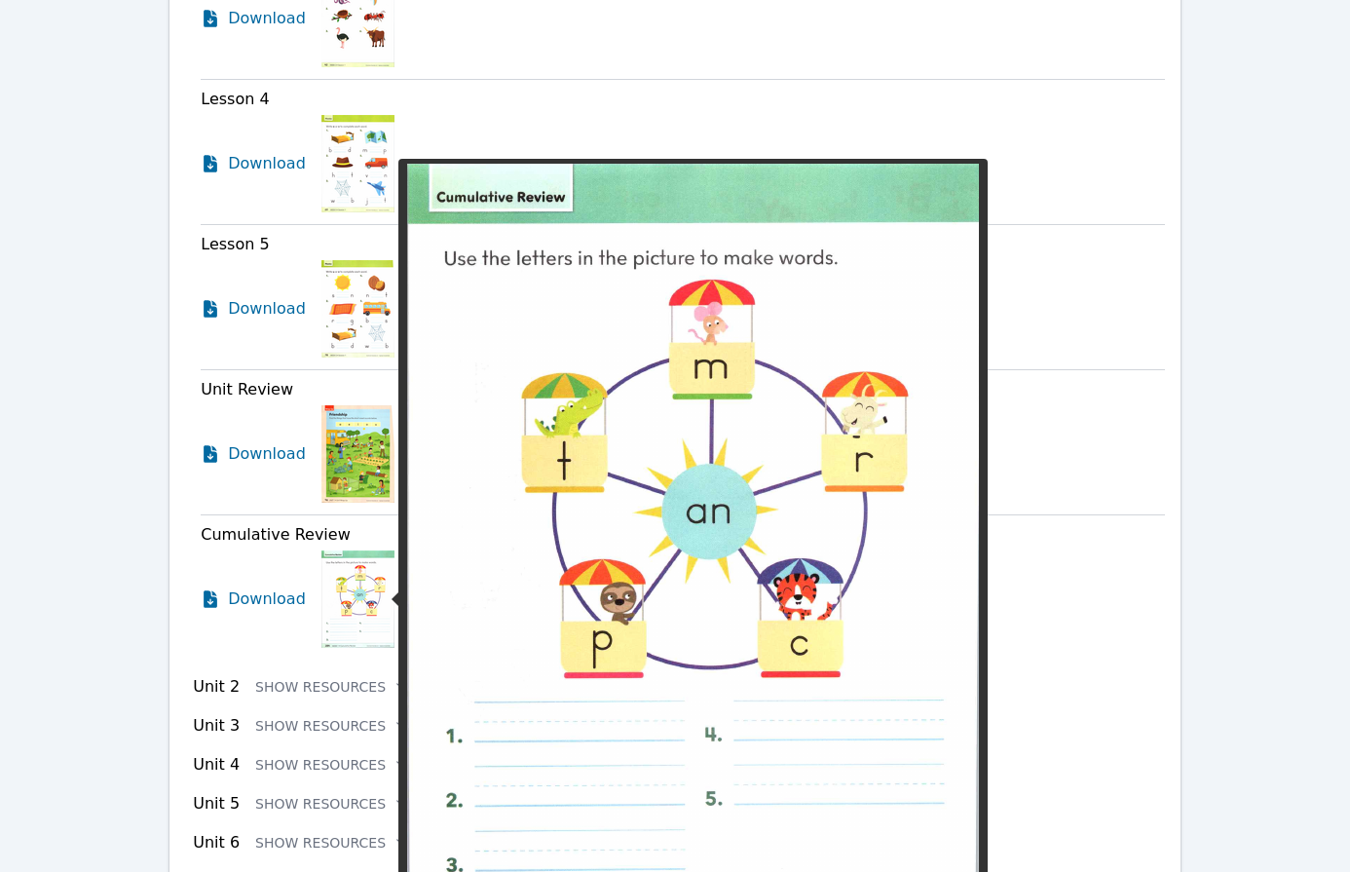
scroll to position [2283, 0]
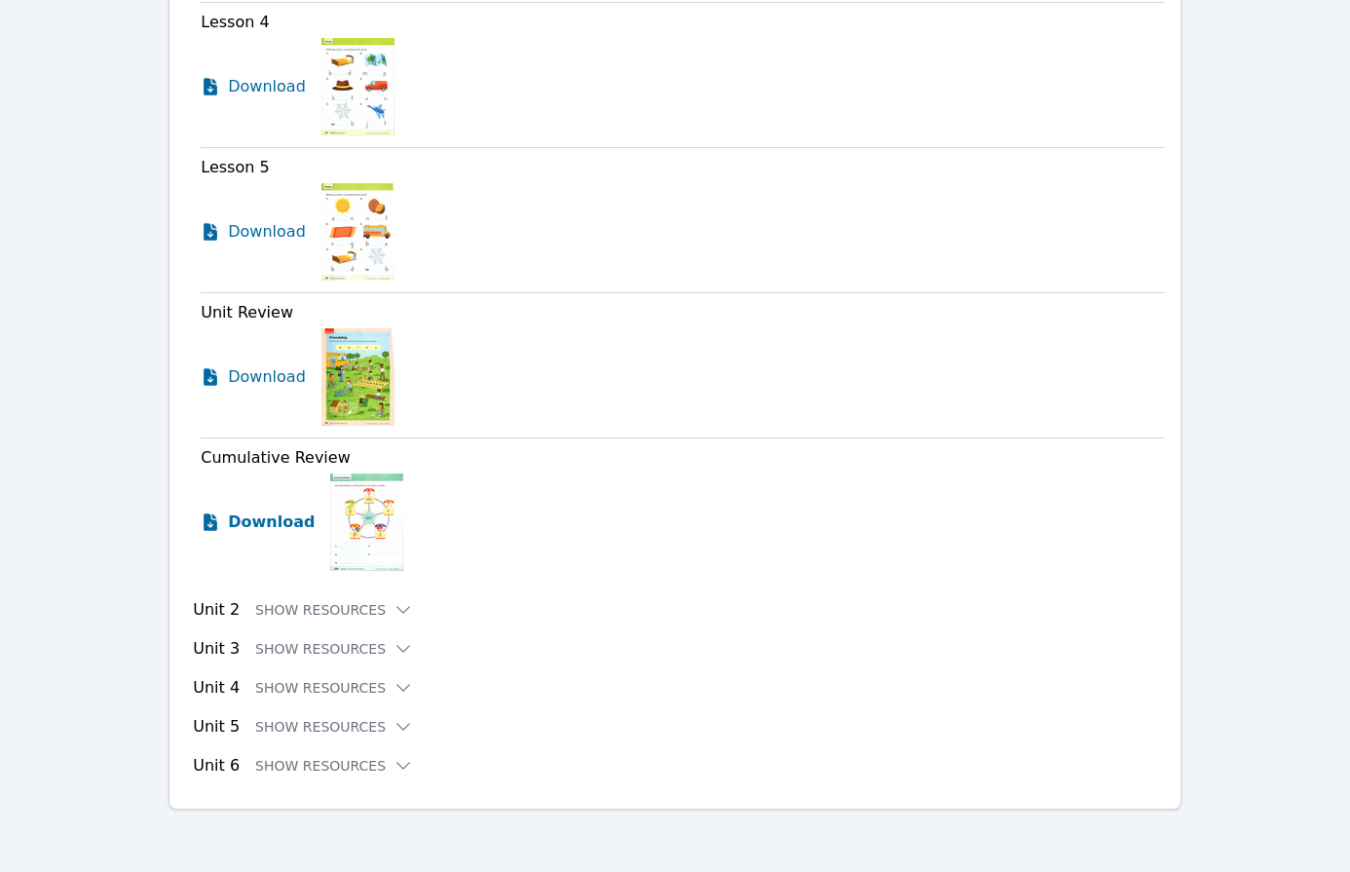
click at [268, 515] on span "Download" at bounding box center [271, 521] width 87 height 23
click at [277, 600] on button "Show Resources" at bounding box center [334, 609] width 158 height 19
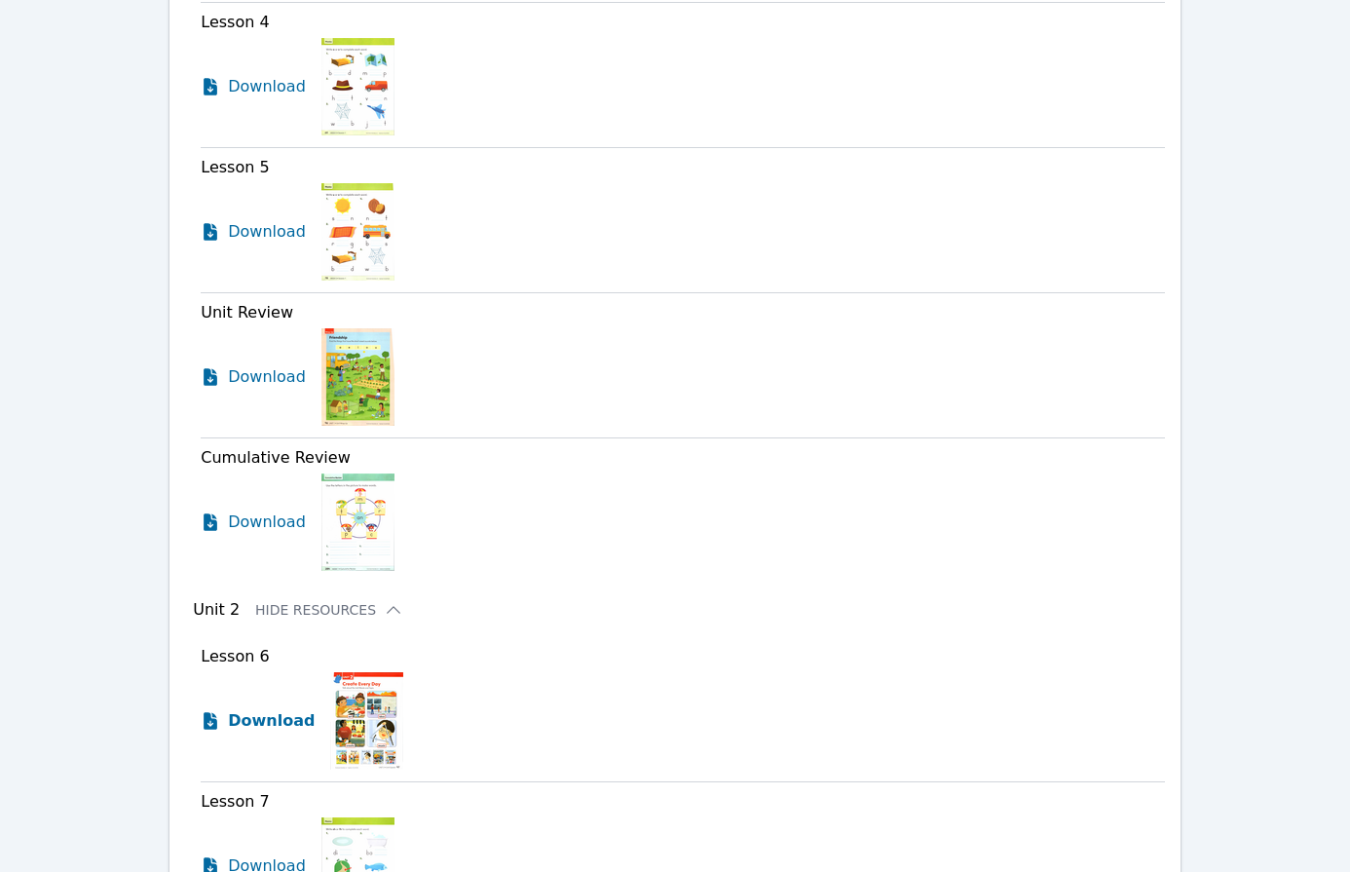
click at [266, 715] on span "Download" at bounding box center [271, 720] width 87 height 23
